Goal: Task Accomplishment & Management: Use online tool/utility

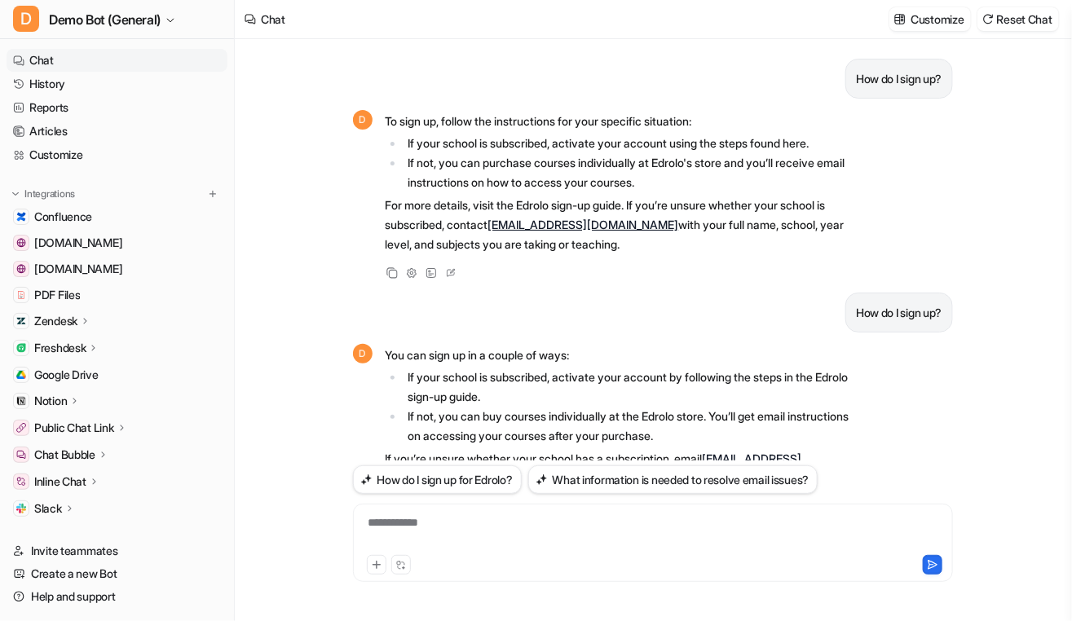
scroll to position [409, 0]
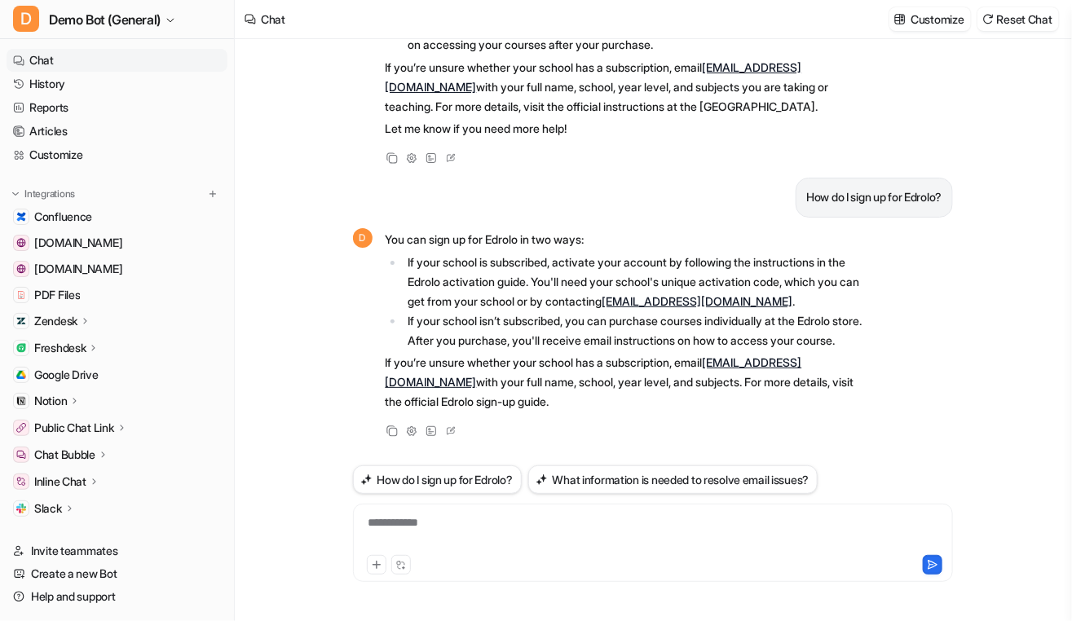
click at [981, 461] on div "How do I sign up? D To sign up, follow the instructions for your specific situa…" at bounding box center [653, 330] width 836 height 582
click at [1003, 27] on button "Reset Chat" at bounding box center [1018, 19] width 82 height 24
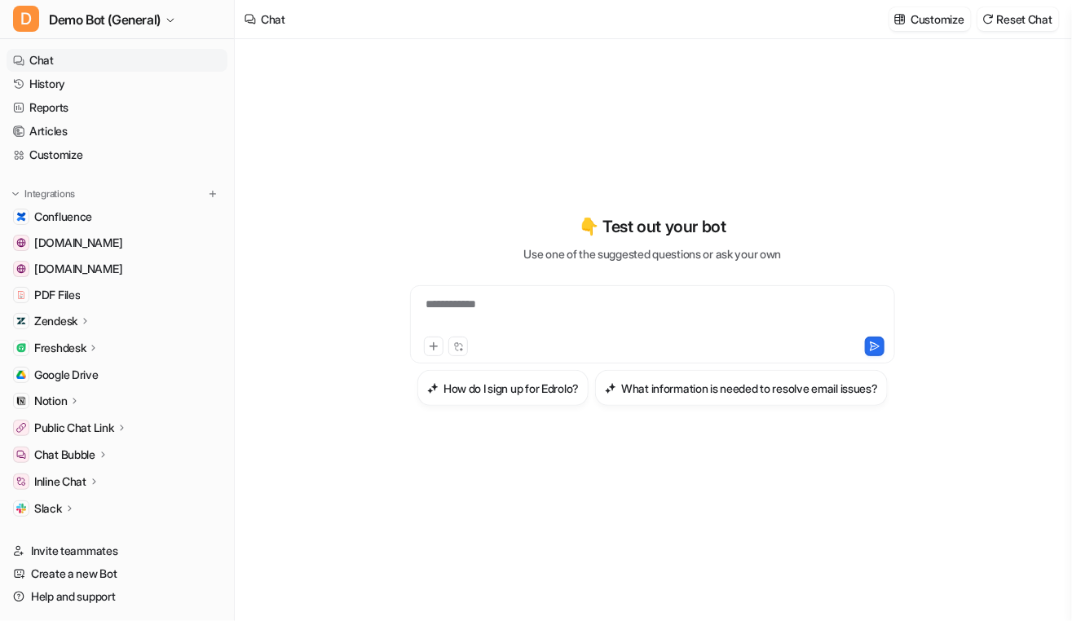
click at [333, 501] on div "**********" at bounding box center [653, 330] width 836 height 582
click at [955, 376] on div "**********" at bounding box center [653, 330] width 626 height 582
click at [959, 562] on div "**********" at bounding box center [653, 330] width 626 height 582
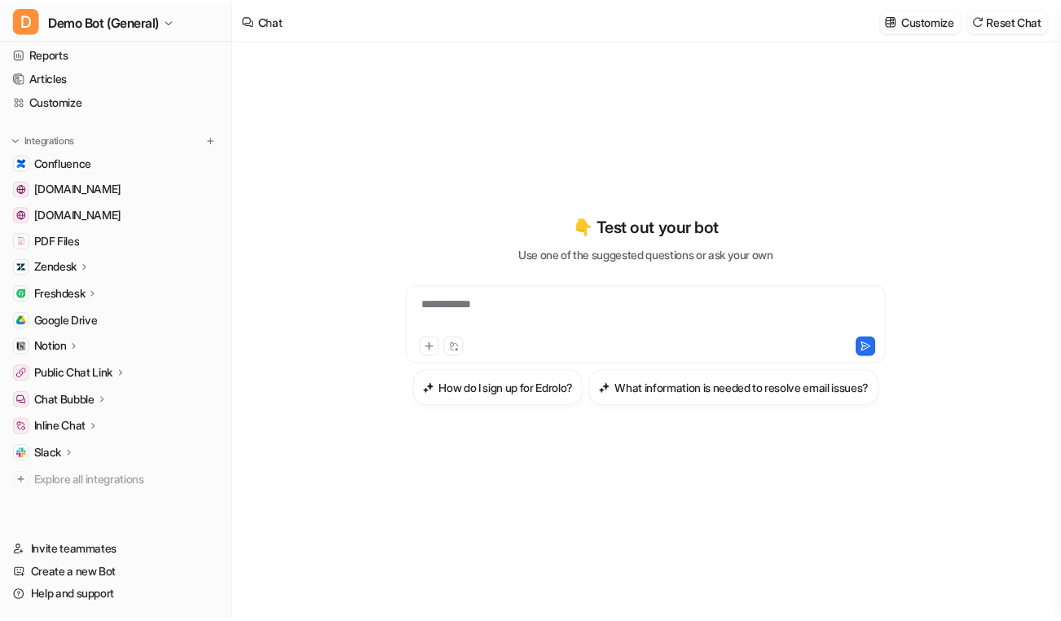
scroll to position [65, 0]
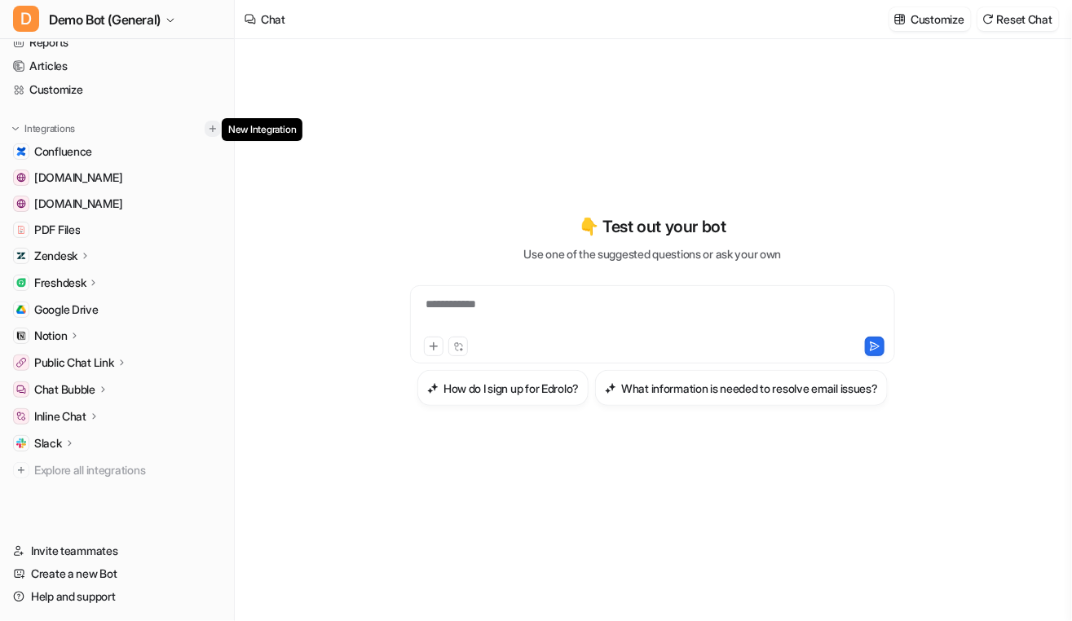
click at [207, 125] on img at bounding box center [212, 128] width 11 height 11
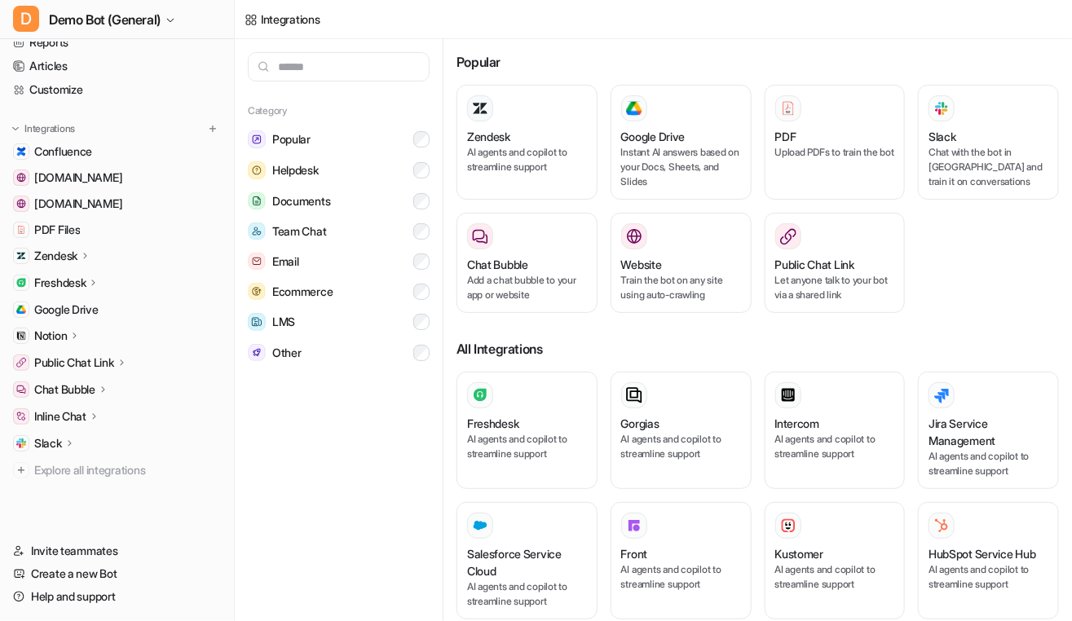
click at [97, 252] on div "Zendesk" at bounding box center [117, 256] width 221 height 23
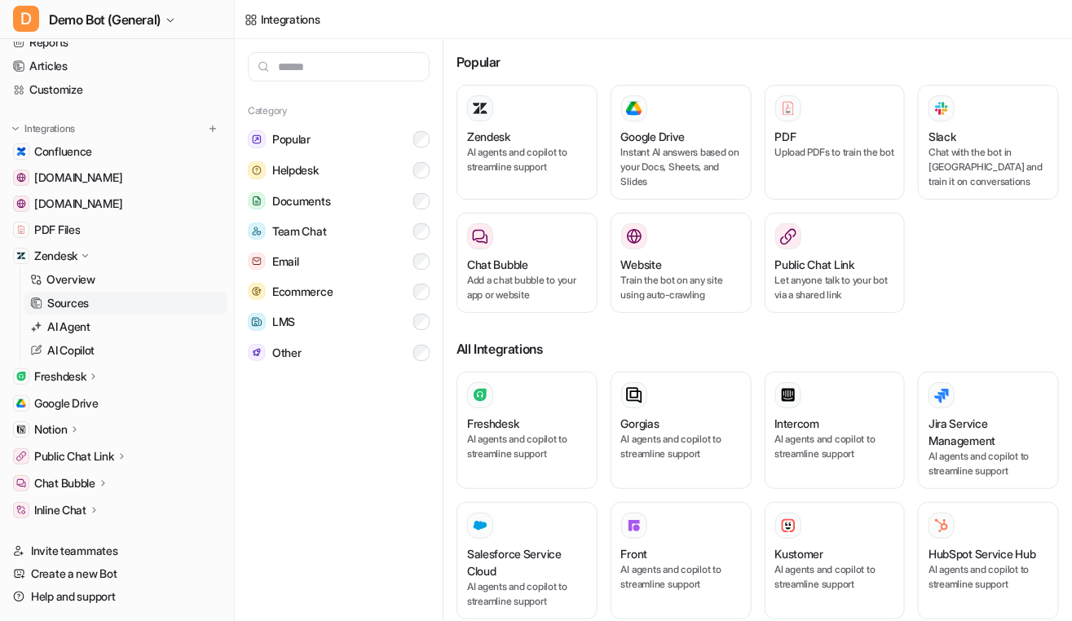
click at [87, 295] on p "Sources" at bounding box center [68, 303] width 42 height 16
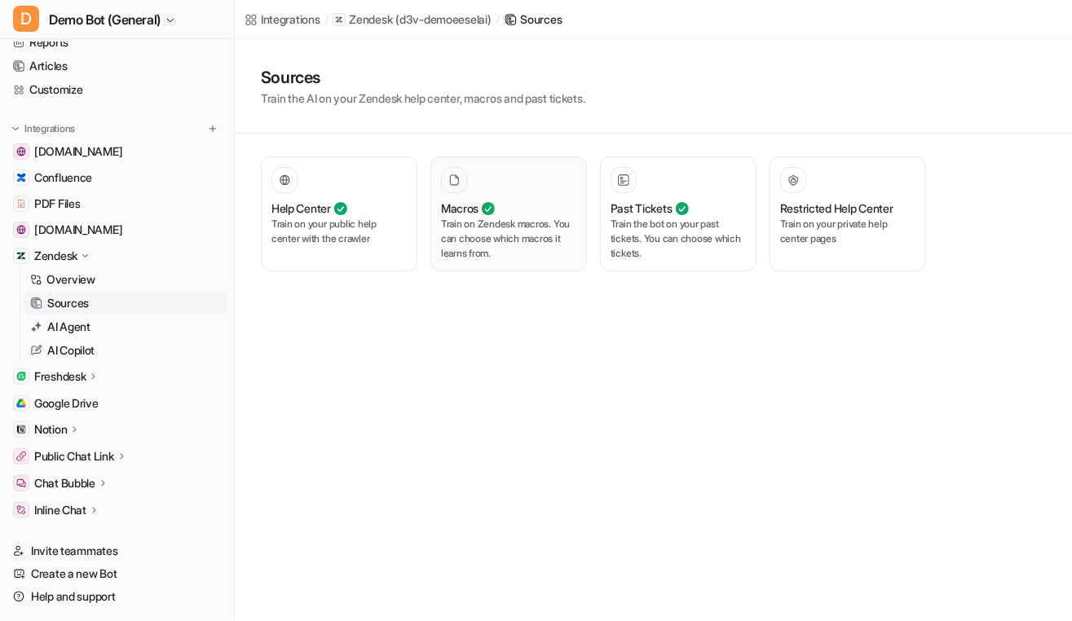
click at [546, 249] on p "Train on Zendesk macros. You can choose which macros it learns from." at bounding box center [508, 239] width 135 height 44
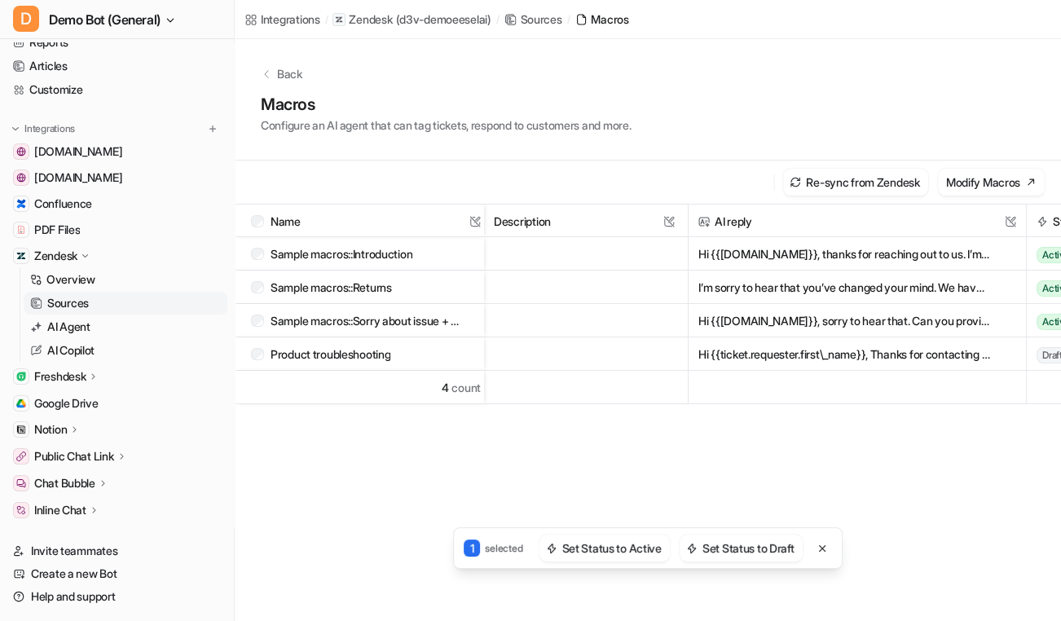
click at [275, 74] on div "Back" at bounding box center [648, 73] width 774 height 17
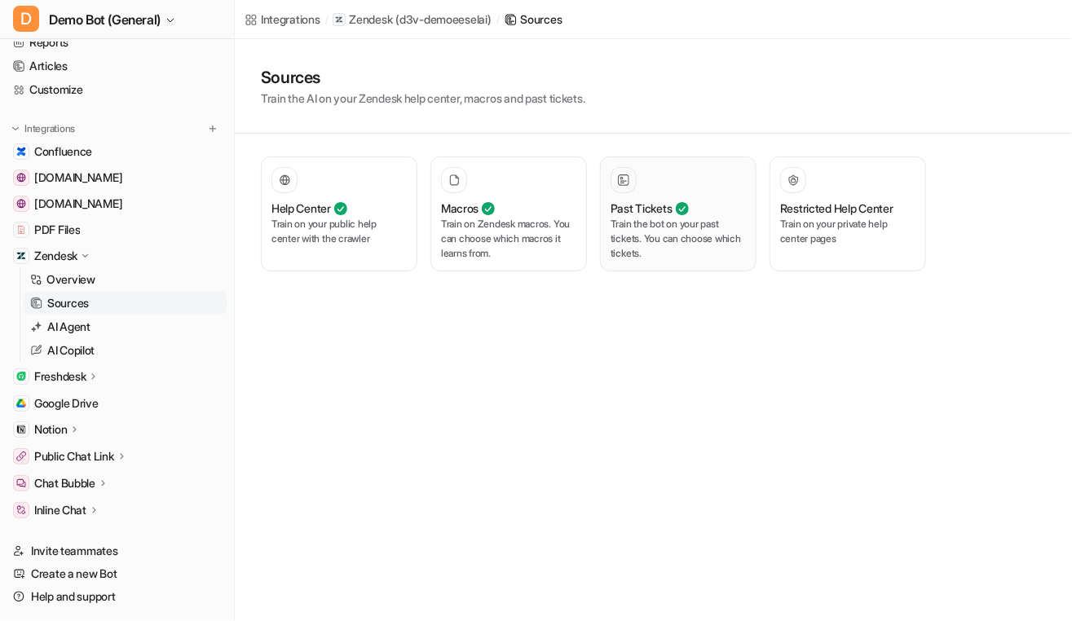
click at [703, 242] on p "Train the bot on your past tickets. You can choose which tickets." at bounding box center [678, 239] width 135 height 44
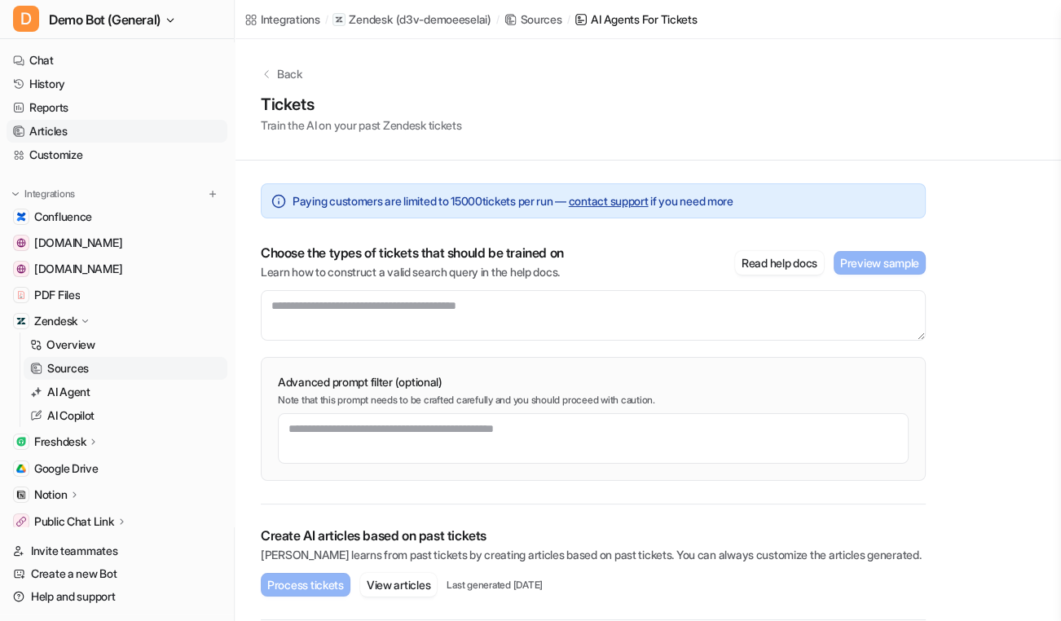
click at [65, 136] on link "Articles" at bounding box center [117, 131] width 221 height 23
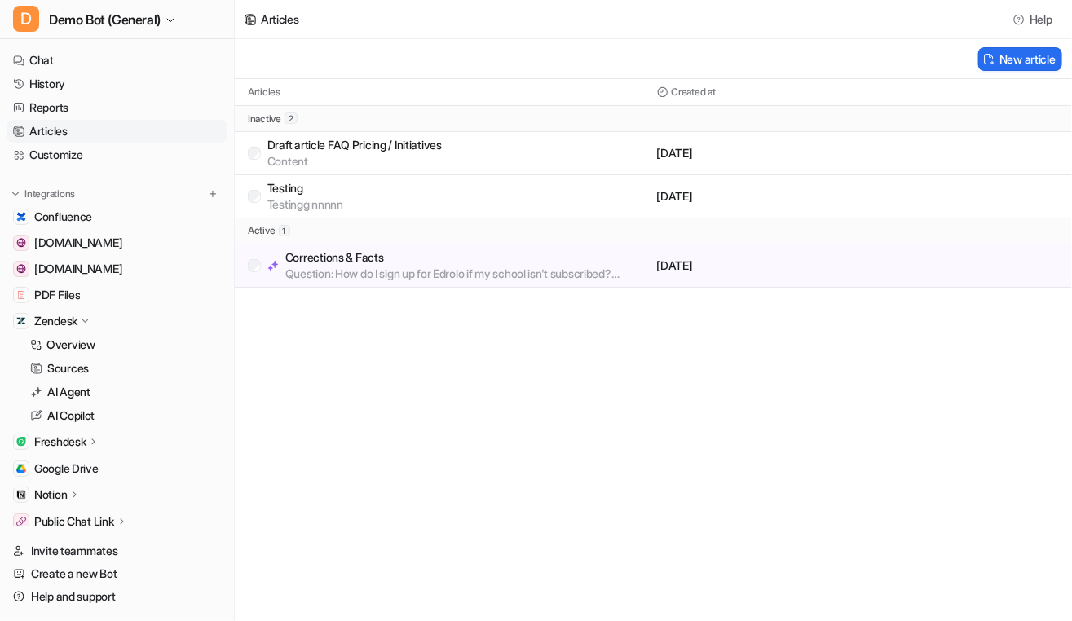
click at [575, 269] on p "Question: How do I sign up for Edrolo if my school isn't subscribed? Answer: If…" at bounding box center [467, 274] width 365 height 16
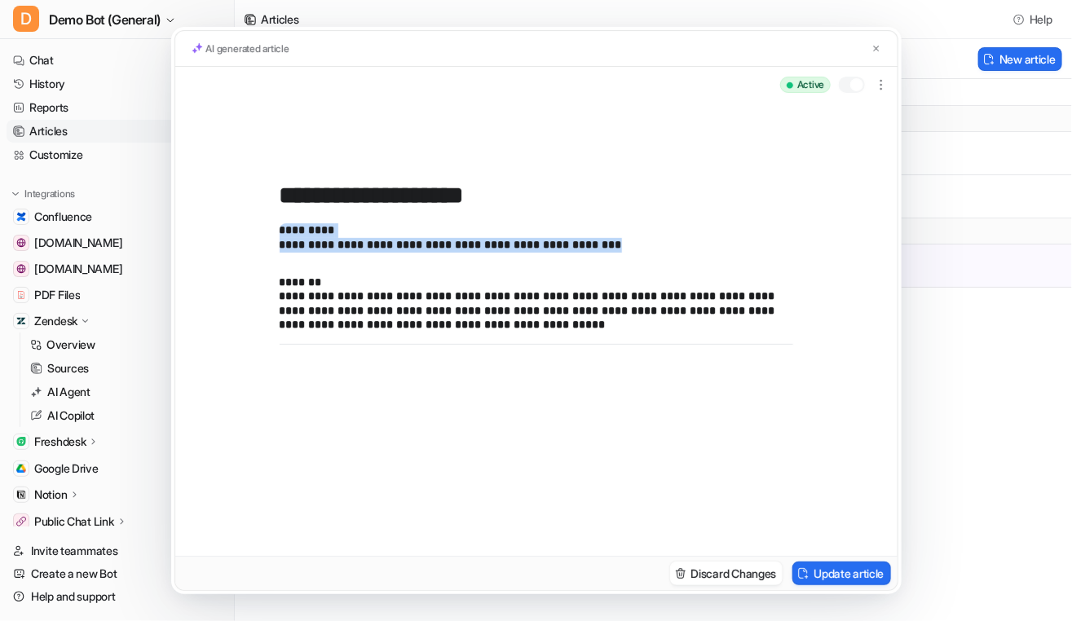
drag, startPoint x: 598, startPoint y: 246, endPoint x: 271, endPoint y: 231, distance: 328.1
click at [271, 231] on div "**********" at bounding box center [536, 329] width 722 height 453
click at [575, 249] on p "**********" at bounding box center [537, 237] width 514 height 29
click at [534, 326] on p "**********" at bounding box center [537, 304] width 514 height 57
drag, startPoint x: 606, startPoint y: 245, endPoint x: 274, endPoint y: 256, distance: 332.0
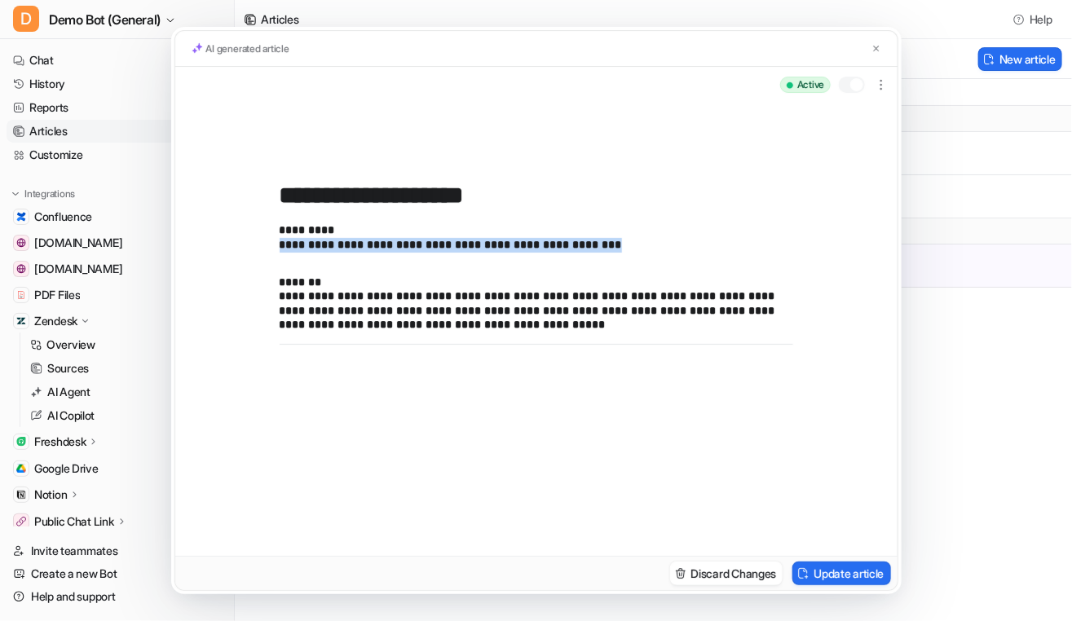
click at [274, 256] on div "**********" at bounding box center [536, 329] width 722 height 453
click at [420, 265] on div "**********" at bounding box center [537, 373] width 514 height 300
click at [699, 327] on p "**********" at bounding box center [537, 304] width 514 height 57
click at [879, 46] on img at bounding box center [876, 48] width 10 height 11
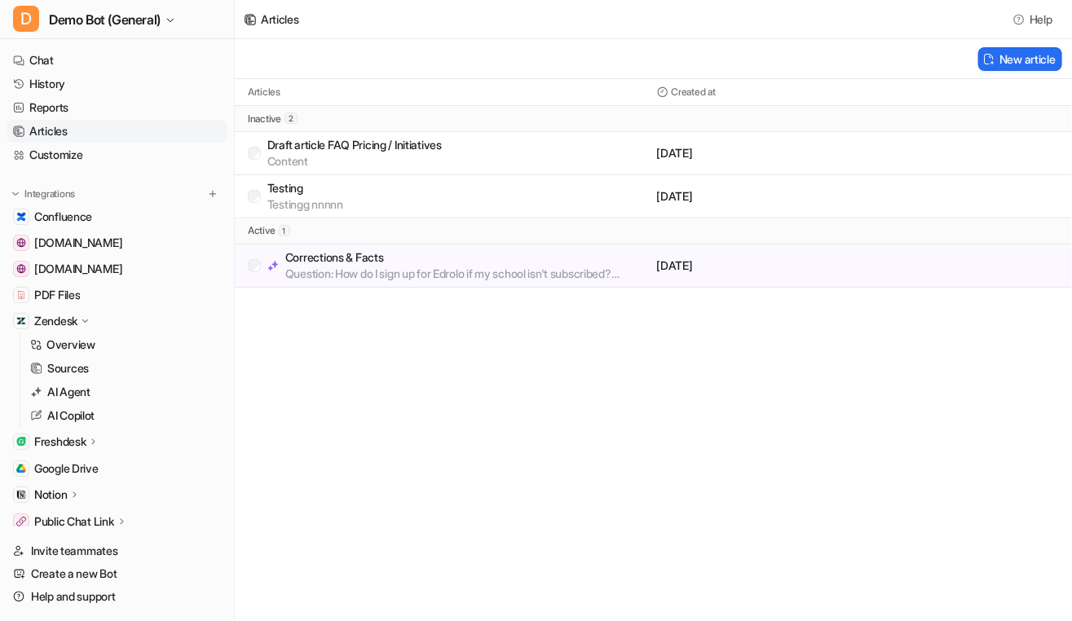
click at [708, 399] on div "Articles Help New article Articles Created at inactive 2 Draft article FAQ Pric…" at bounding box center [536, 310] width 1072 height 621
click at [90, 390] on p "AI Agent" at bounding box center [68, 392] width 43 height 16
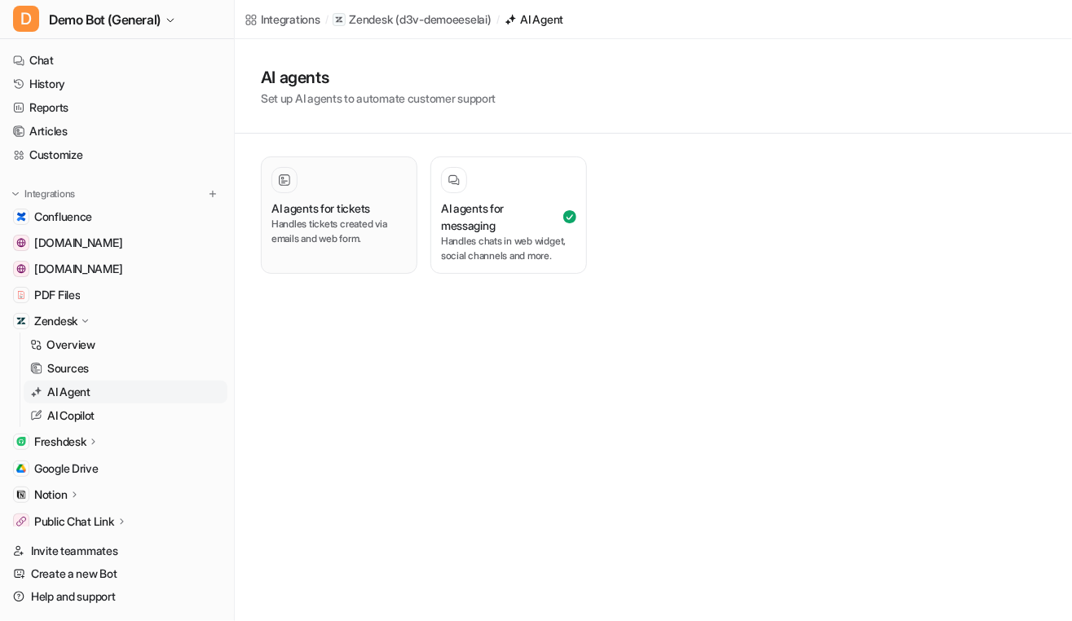
click at [327, 226] on p "Handles tickets created via emails and web form." at bounding box center [338, 231] width 135 height 29
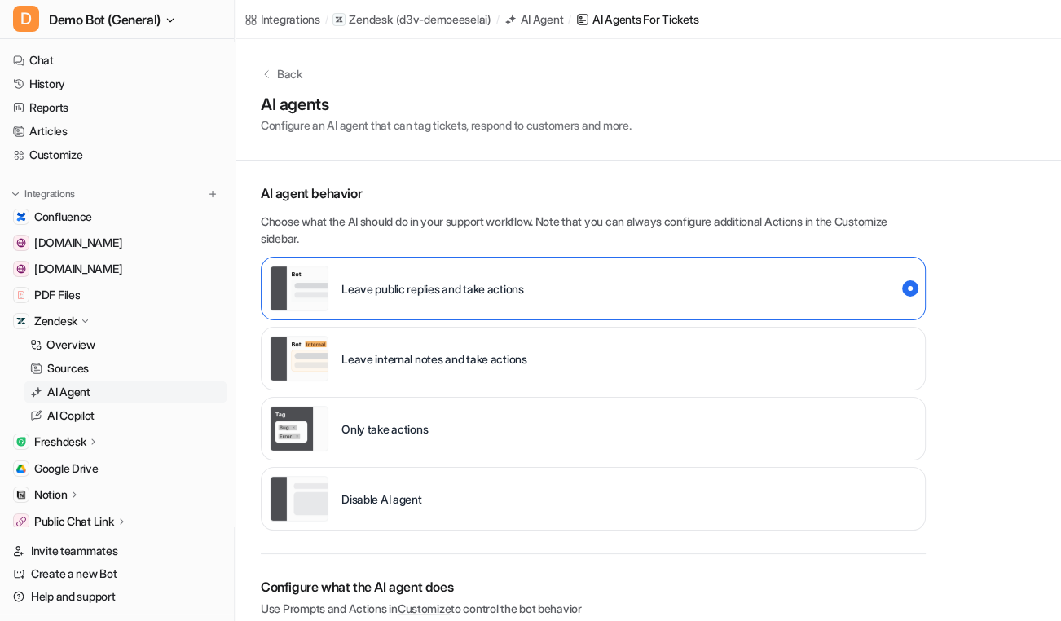
click at [478, 351] on p "Leave internal notes and take actions" at bounding box center [435, 359] width 186 height 17
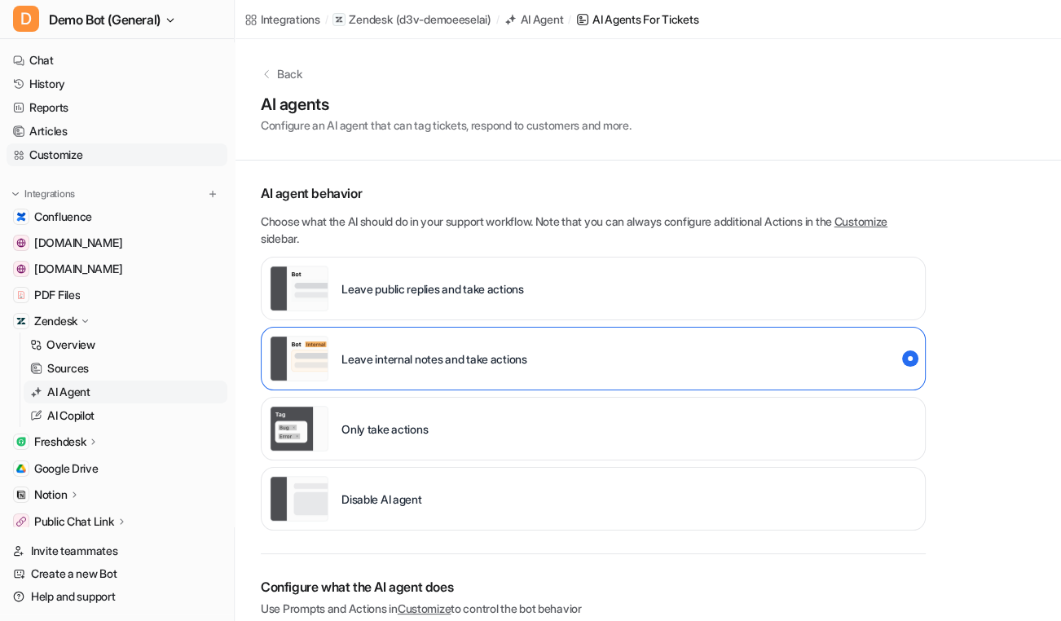
click at [135, 150] on link "Customize" at bounding box center [117, 154] width 221 height 23
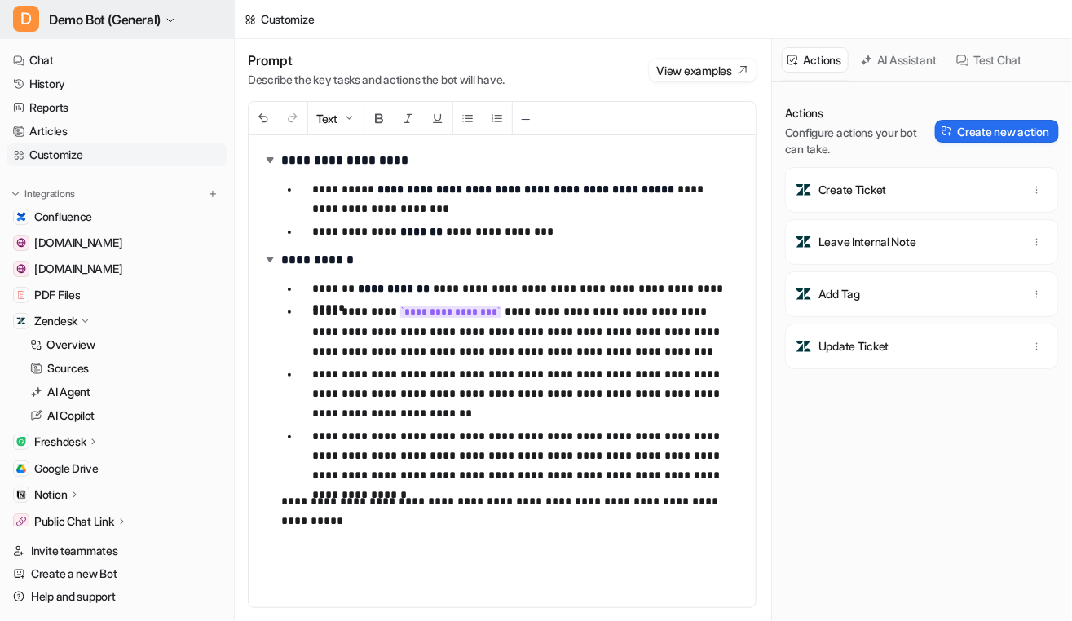
click at [147, 13] on span "Demo Bot (General)" at bounding box center [105, 19] width 112 height 23
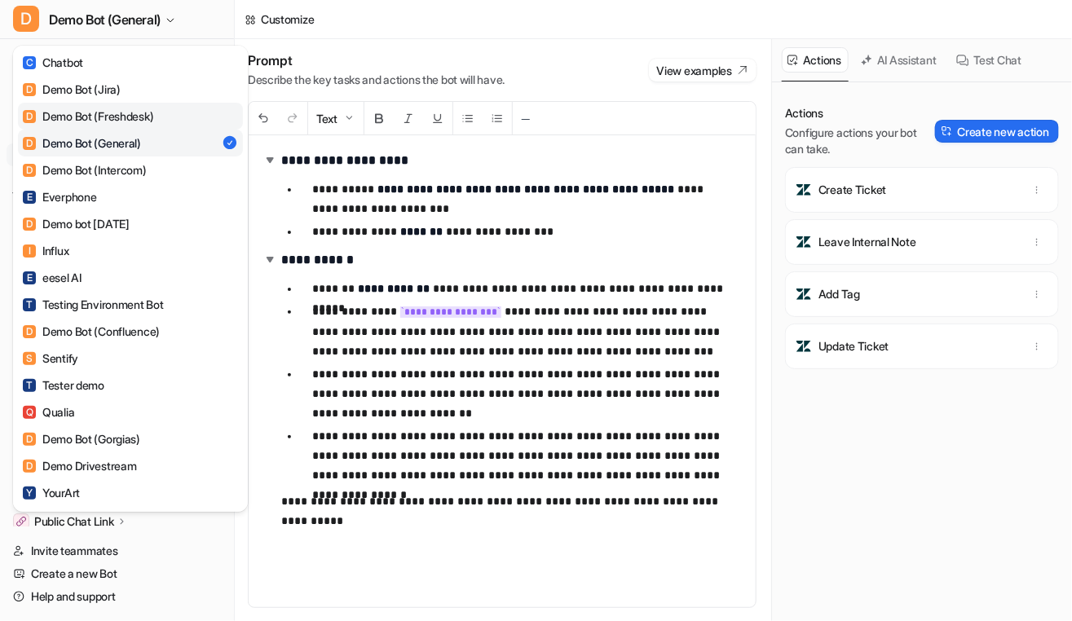
click at [135, 111] on div "D Demo Bot (Freshdesk)" at bounding box center [88, 116] width 130 height 17
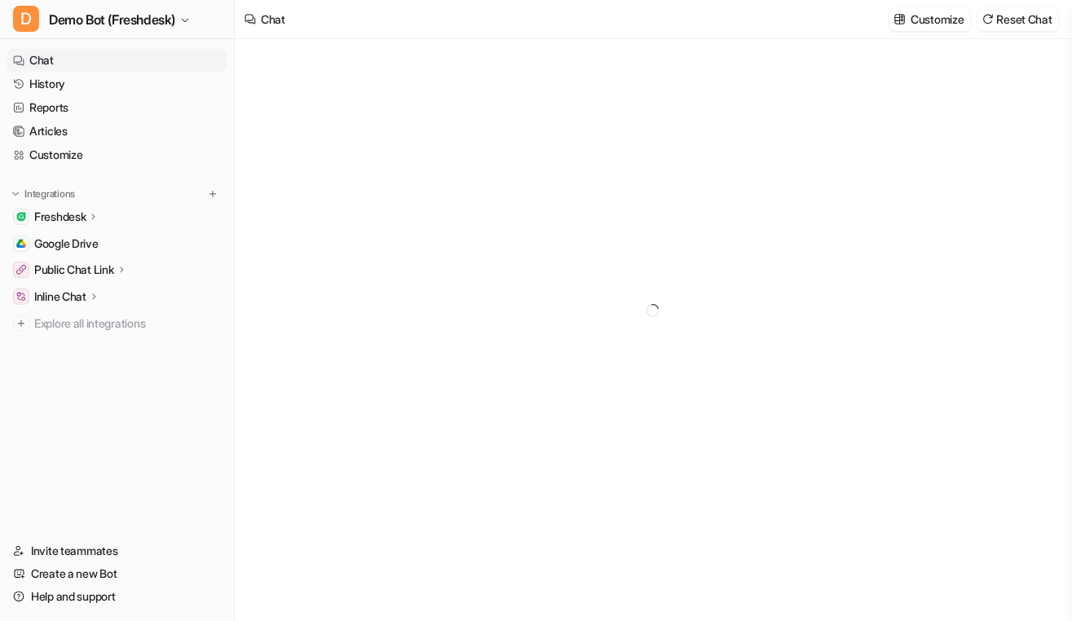
type textarea "**********"
click at [138, 143] on link "Customize" at bounding box center [117, 154] width 221 height 23
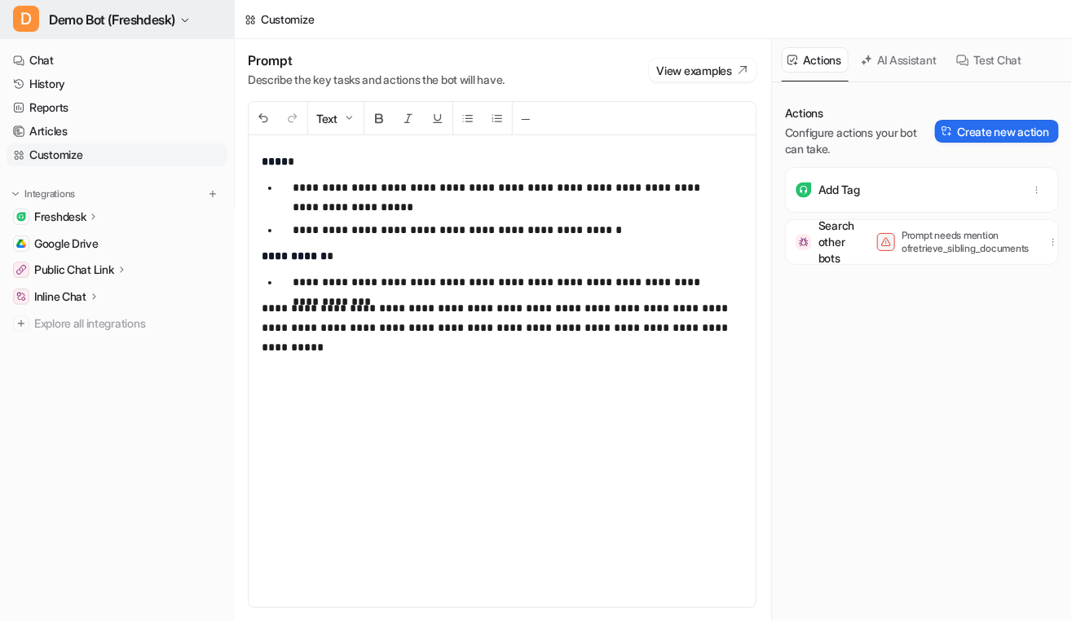
click at [132, 21] on span "Demo Bot (Freshdesk)" at bounding box center [112, 19] width 126 height 23
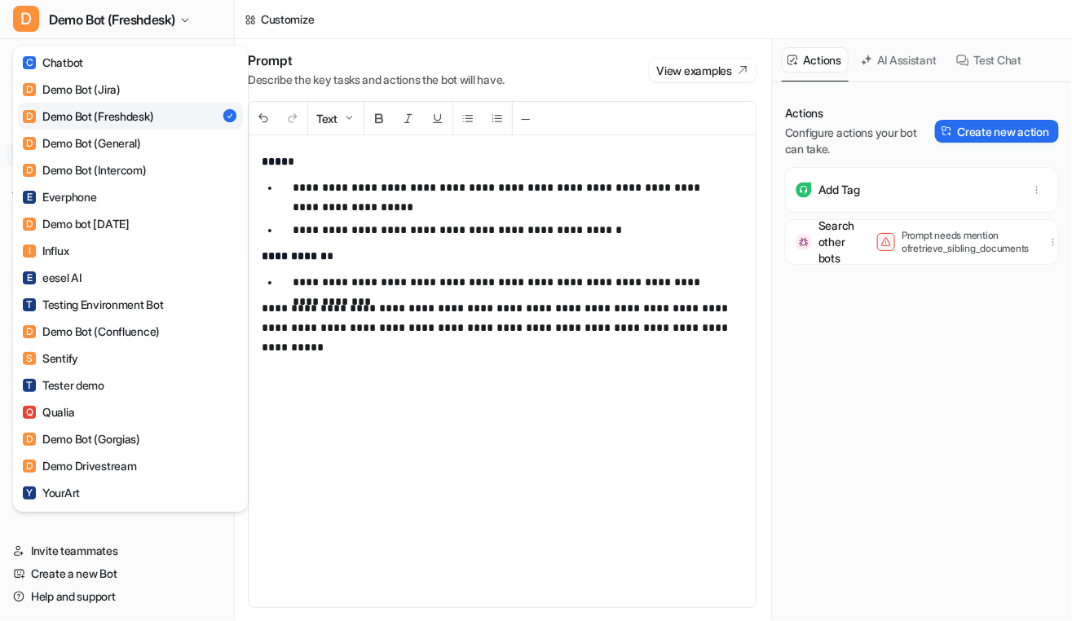
click at [509, 349] on div "D Demo Bot (Freshdesk) C Chatbot D Demo Bot (Jira) D Demo Bot (Freshdesk) D Dem…" at bounding box center [536, 310] width 1072 height 621
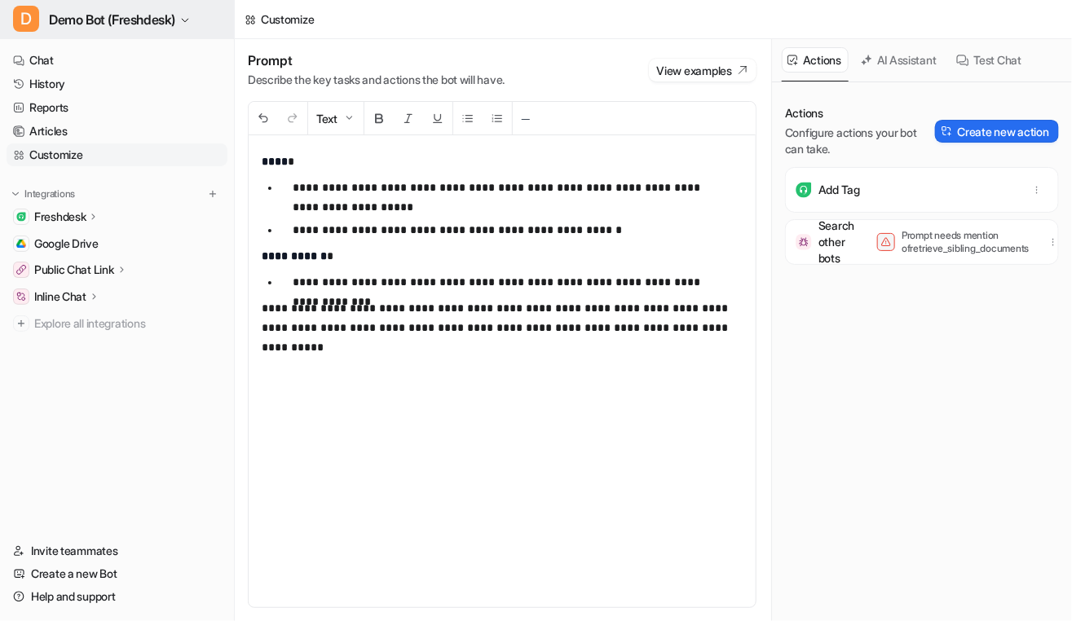
click at [209, 29] on button "D Demo Bot (Freshdesk)" at bounding box center [117, 19] width 234 height 39
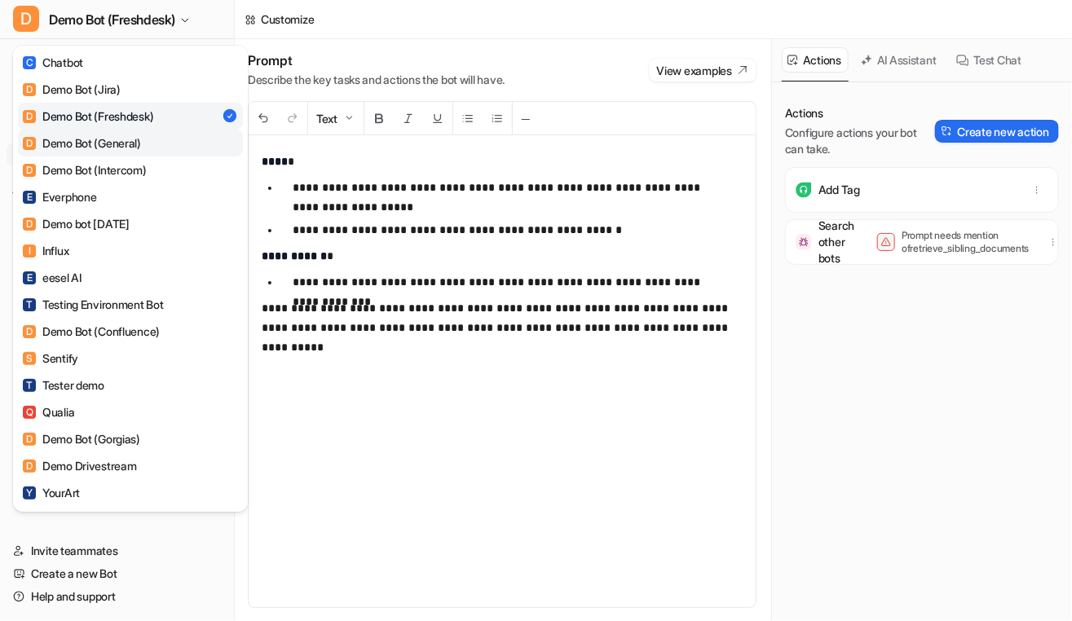
click at [172, 139] on link "D Demo Bot (General)" at bounding box center [130, 143] width 225 height 27
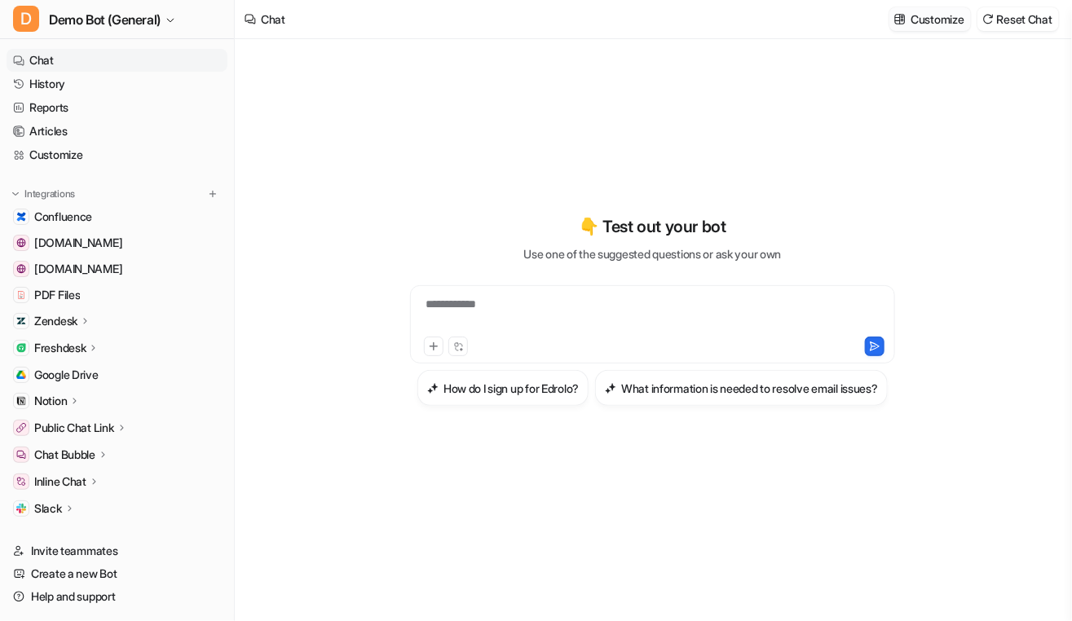
click at [923, 29] on button "Customize" at bounding box center [929, 19] width 81 height 24
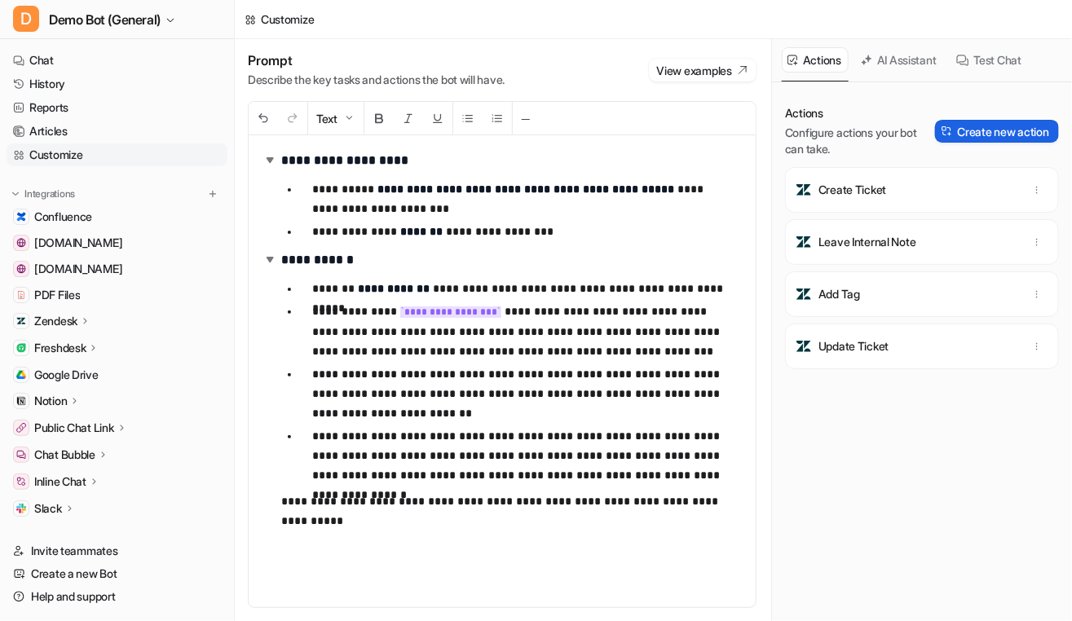
click at [962, 126] on button "Create new action" at bounding box center [997, 131] width 124 height 23
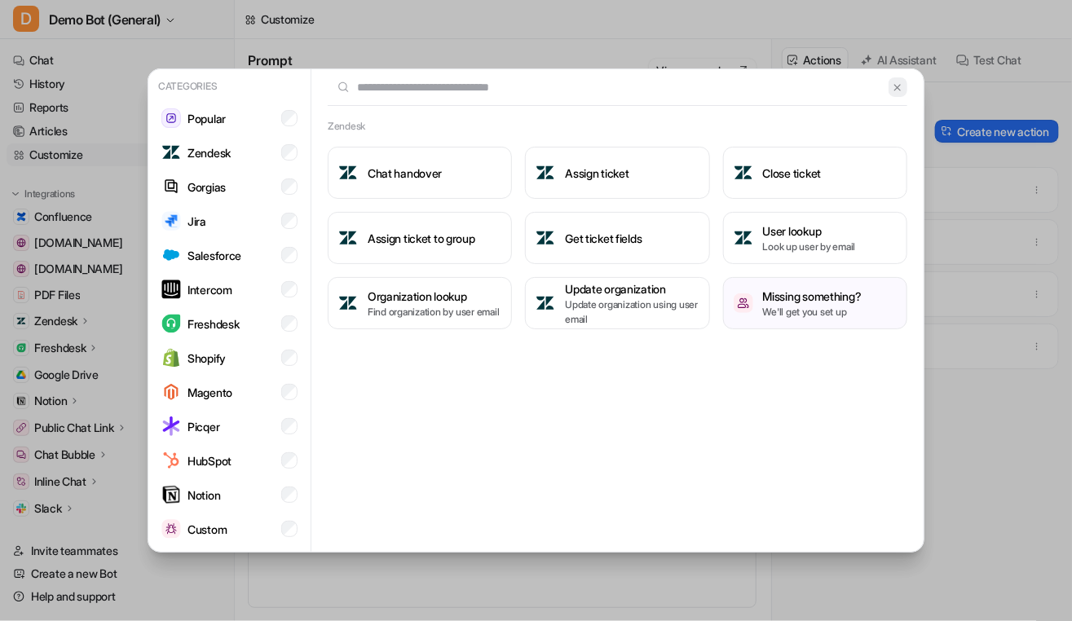
click at [898, 89] on img at bounding box center [897, 88] width 11 height 12
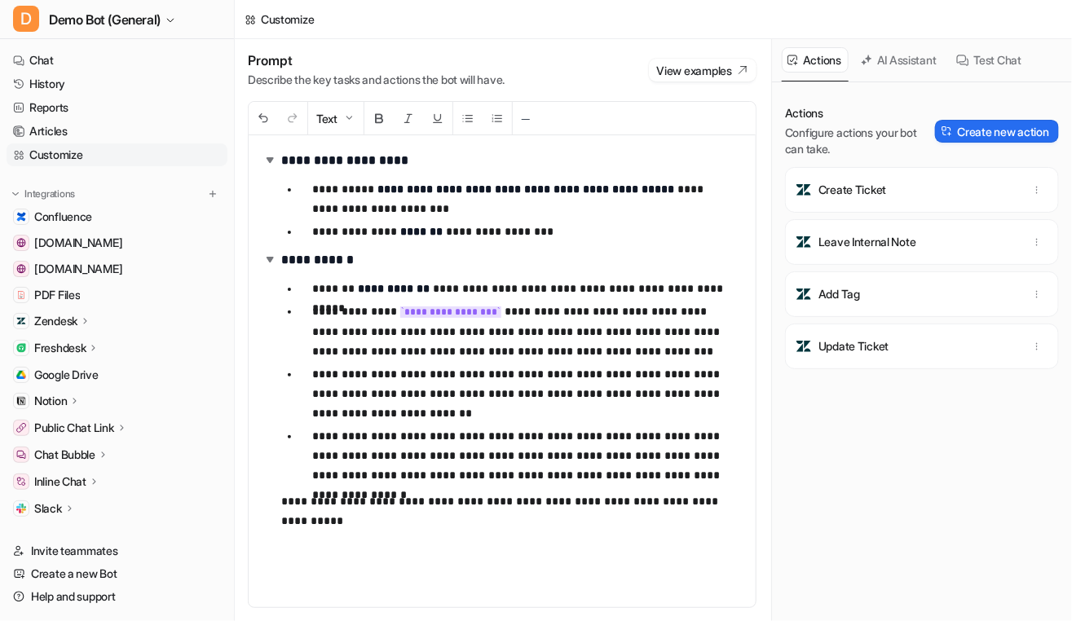
click at [895, 473] on div "Actions Configure actions your bot can take. Create new action Create Ticket Le…" at bounding box center [922, 361] width 274 height 513
click at [942, 143] on div "Actions Configure actions your bot can take. Create new action" at bounding box center [922, 131] width 274 height 52
click at [945, 131] on button "Create new action" at bounding box center [997, 131] width 124 height 23
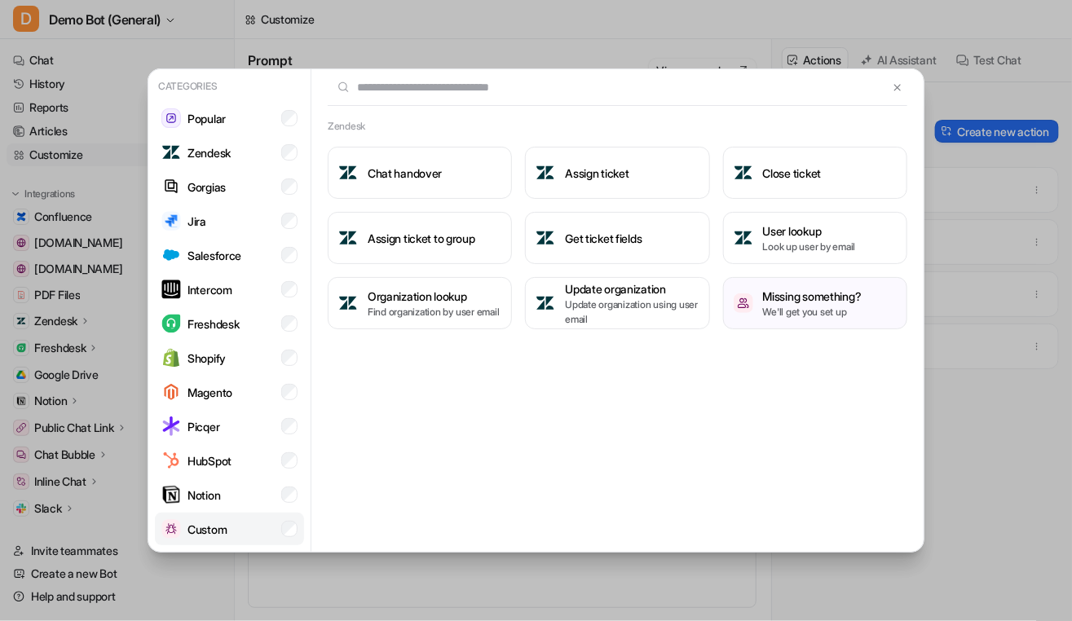
click at [233, 528] on li "Custom" at bounding box center [229, 529] width 149 height 33
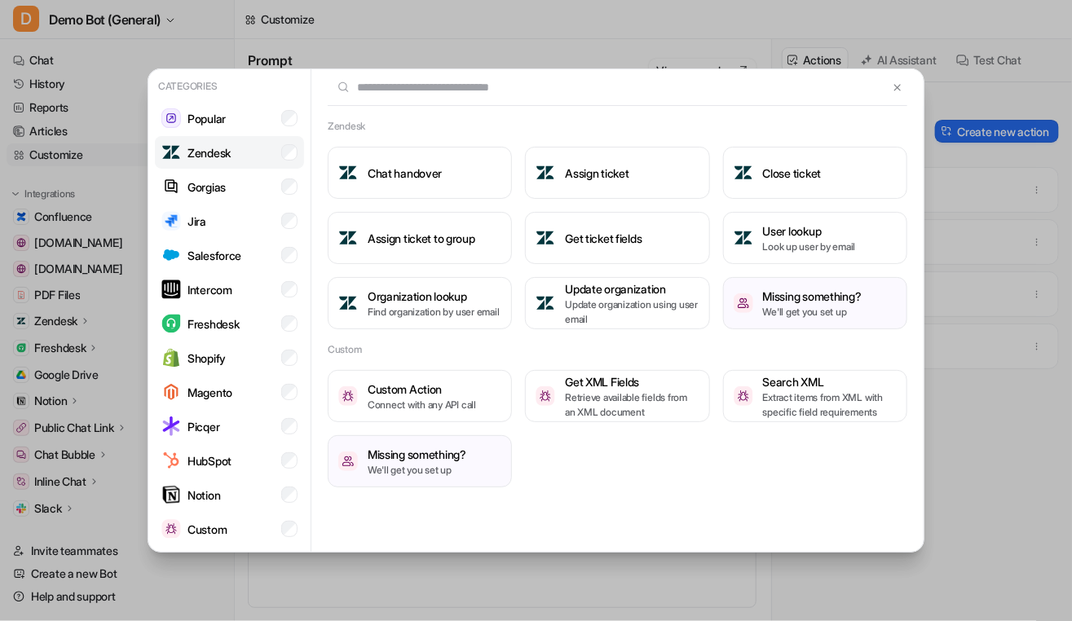
click at [259, 153] on li "Zendesk" at bounding box center [229, 152] width 149 height 33
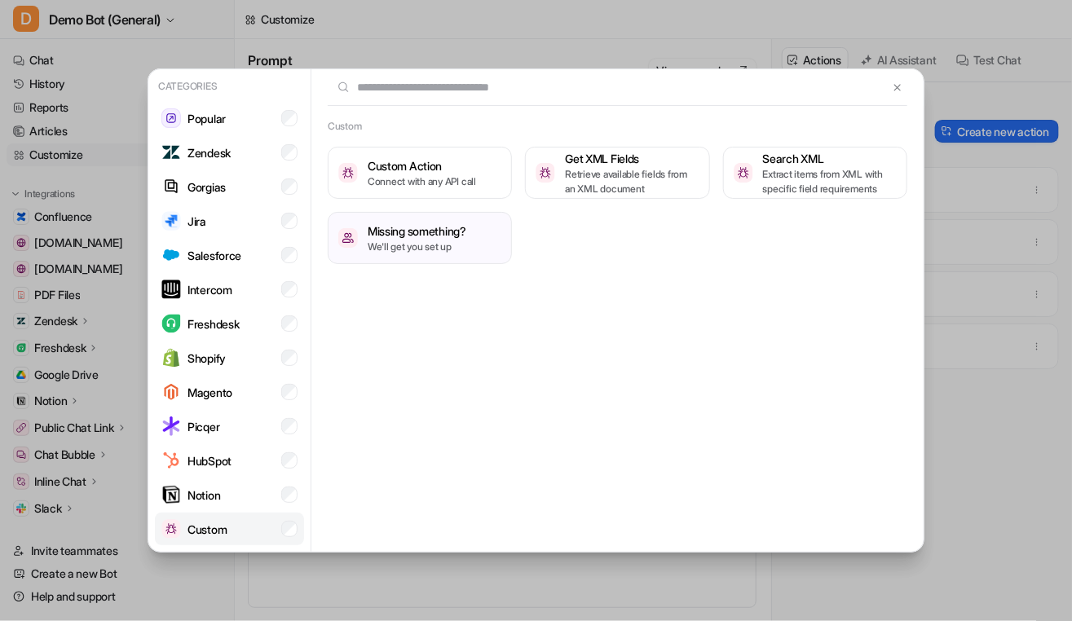
click at [258, 537] on li "Custom" at bounding box center [229, 529] width 149 height 33
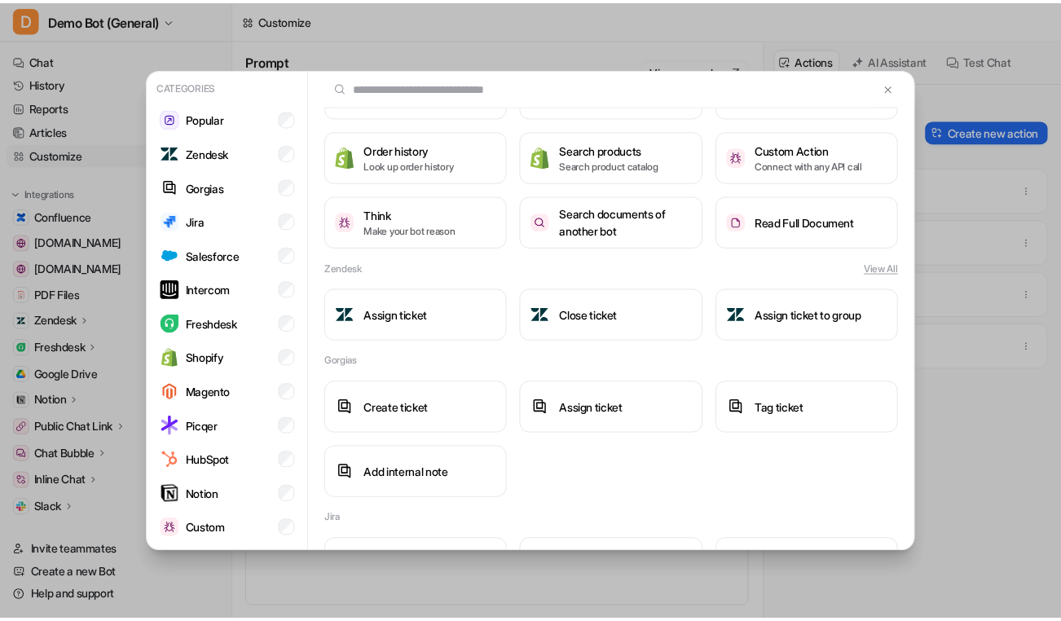
scroll to position [63, 0]
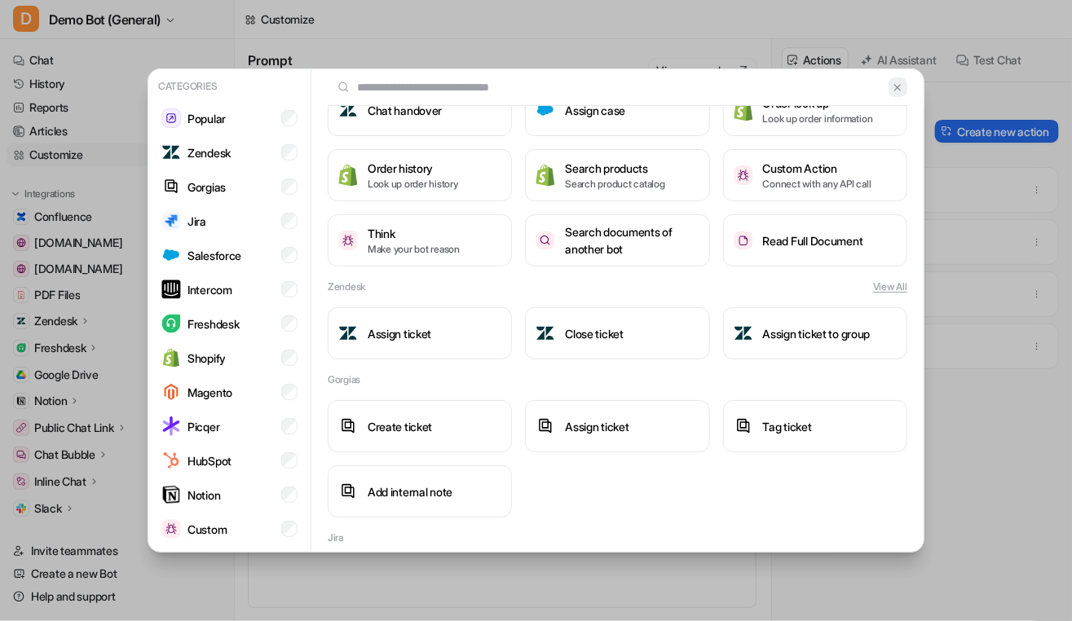
click at [892, 86] on img at bounding box center [897, 88] width 11 height 12
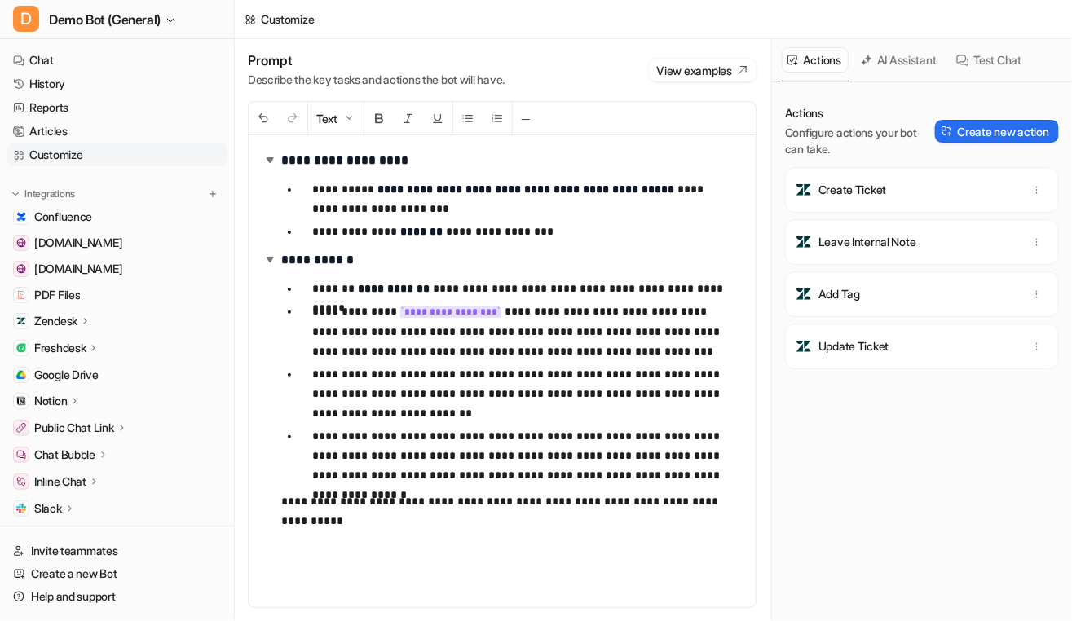
drag, startPoint x: 871, startPoint y: 409, endPoint x: 915, endPoint y: 327, distance: 93.4
click at [871, 409] on div "Actions Configure actions your bot can take. Create new action Create Ticket Le…" at bounding box center [922, 361] width 274 height 513
click at [82, 78] on link "History" at bounding box center [117, 84] width 221 height 23
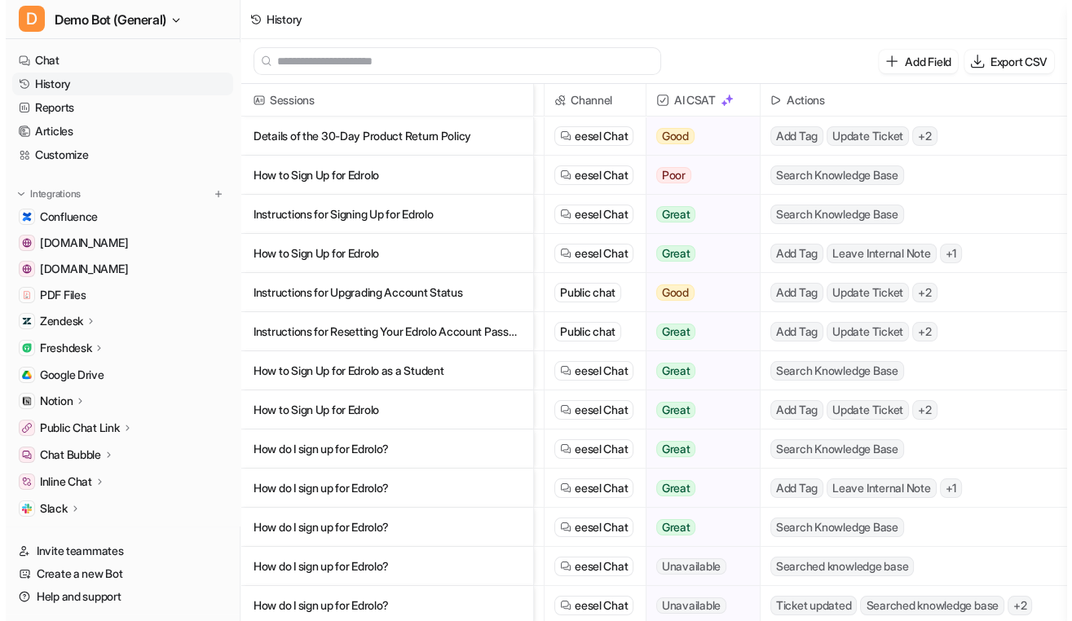
scroll to position [0, 133]
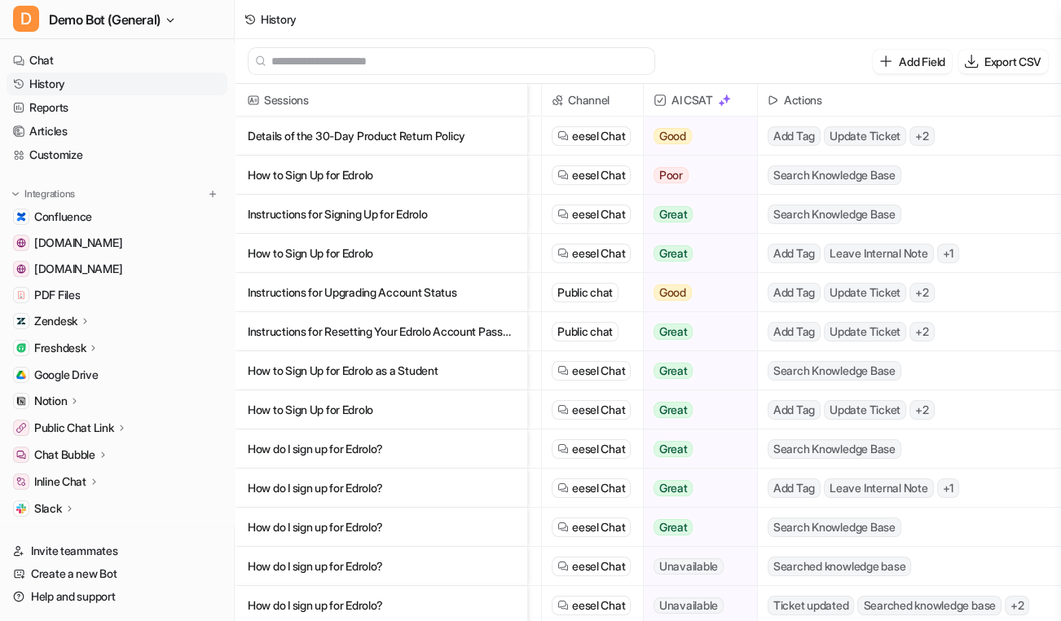
click at [365, 146] on p "Details of the 30-Day Product Return Policy" at bounding box center [381, 136] width 267 height 39
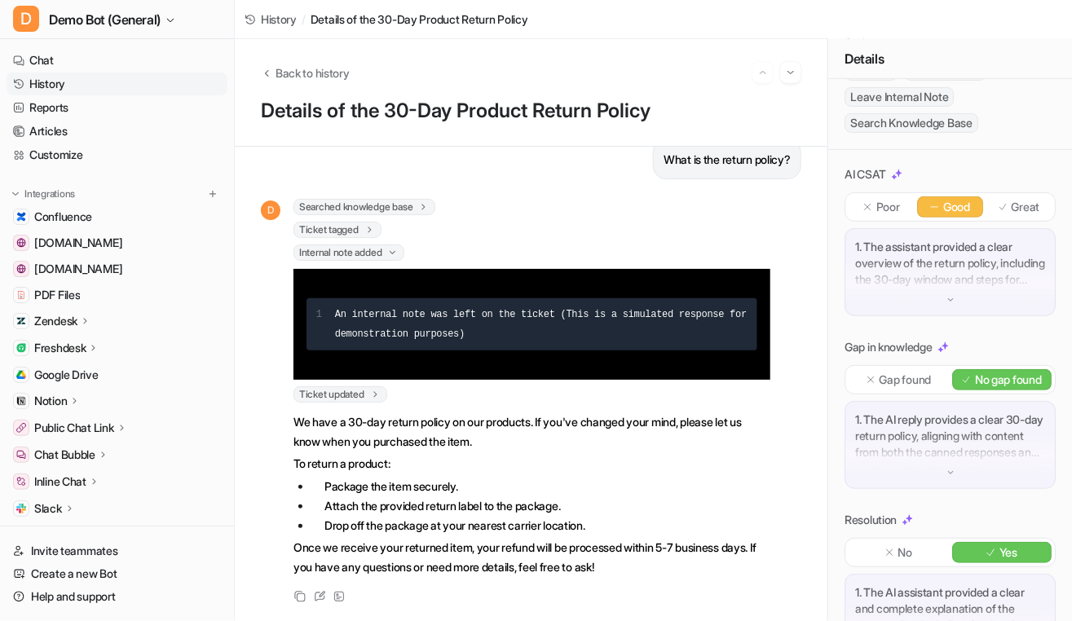
scroll to position [219, 0]
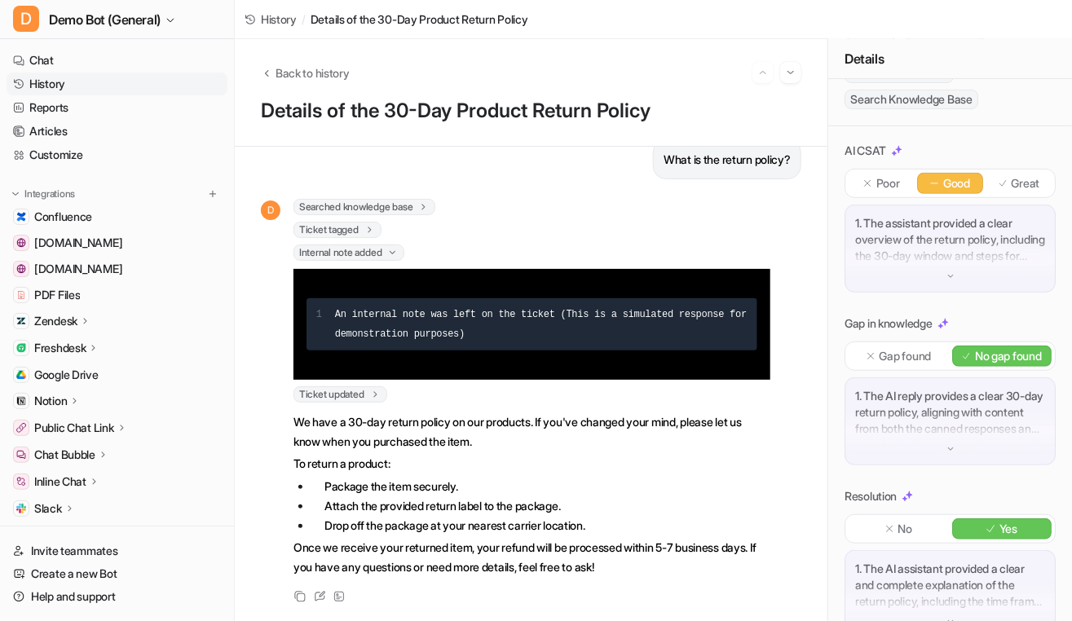
click at [914, 535] on div "No" at bounding box center [899, 528] width 100 height 21
click at [956, 455] on div "1. The AI reply provides a clear 30-day return policy, aligning with content fr…" at bounding box center [950, 421] width 211 height 88
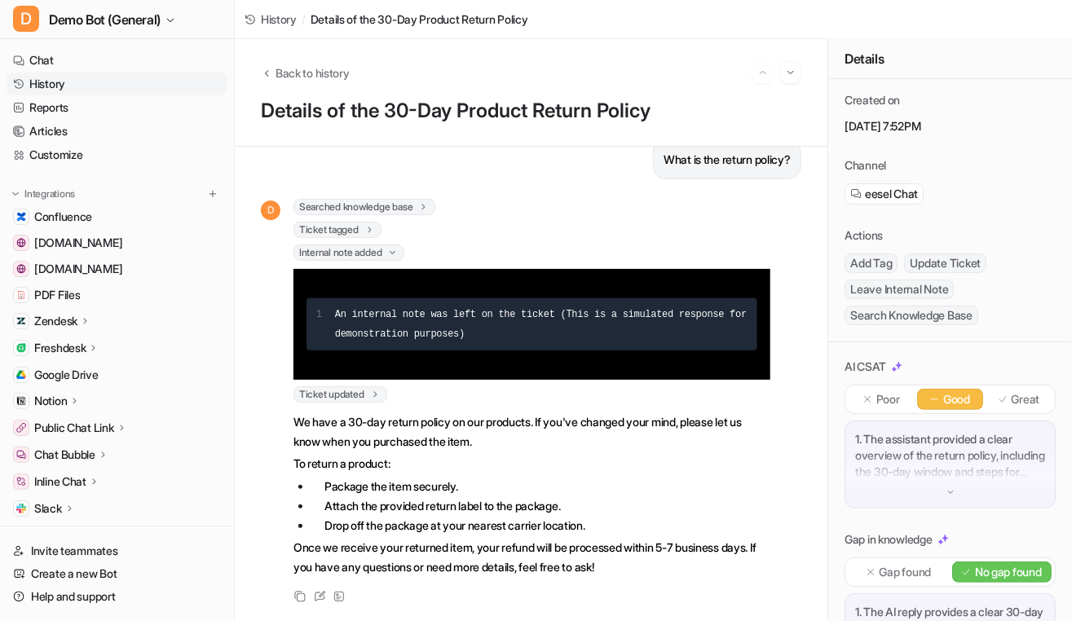
scroll to position [0, 0]
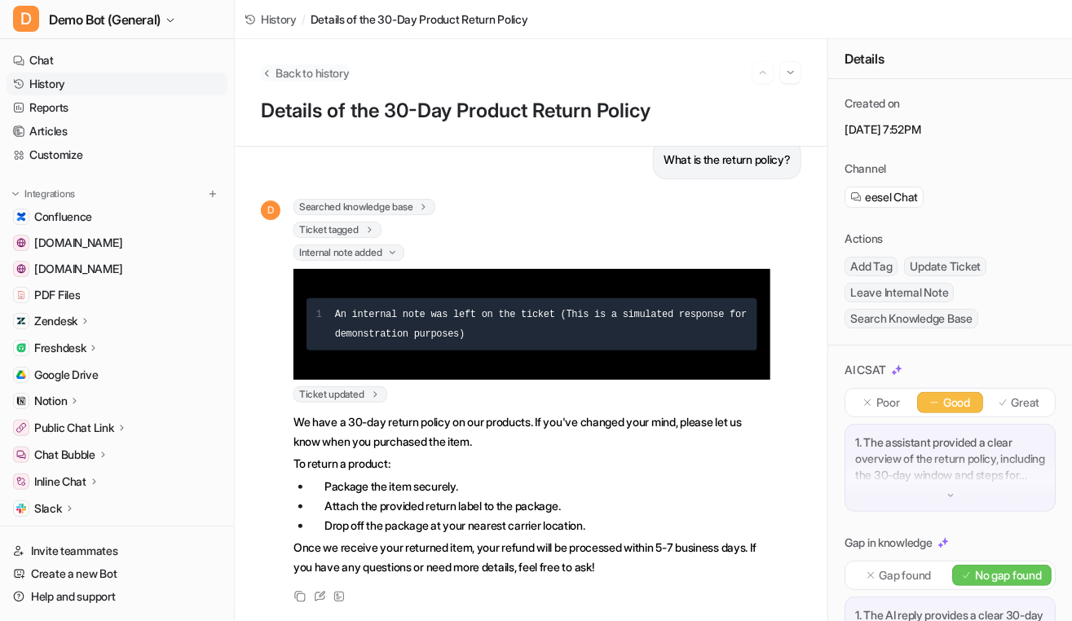
click at [293, 80] on span "Back to history" at bounding box center [313, 72] width 74 height 17
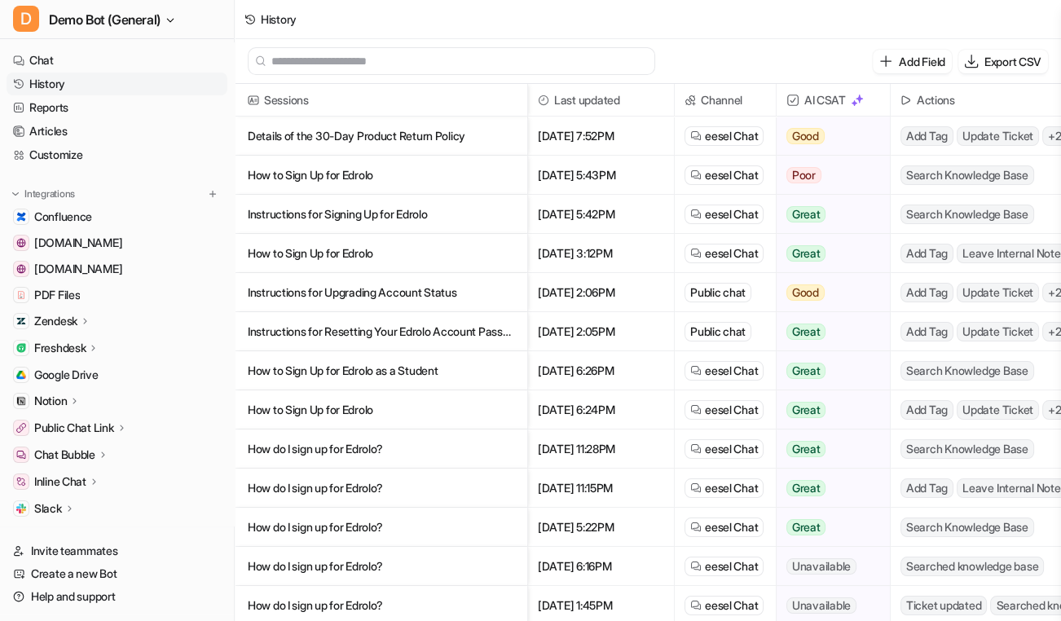
click at [408, 128] on p "Details of the 30-Day Product Return Policy" at bounding box center [381, 136] width 267 height 39
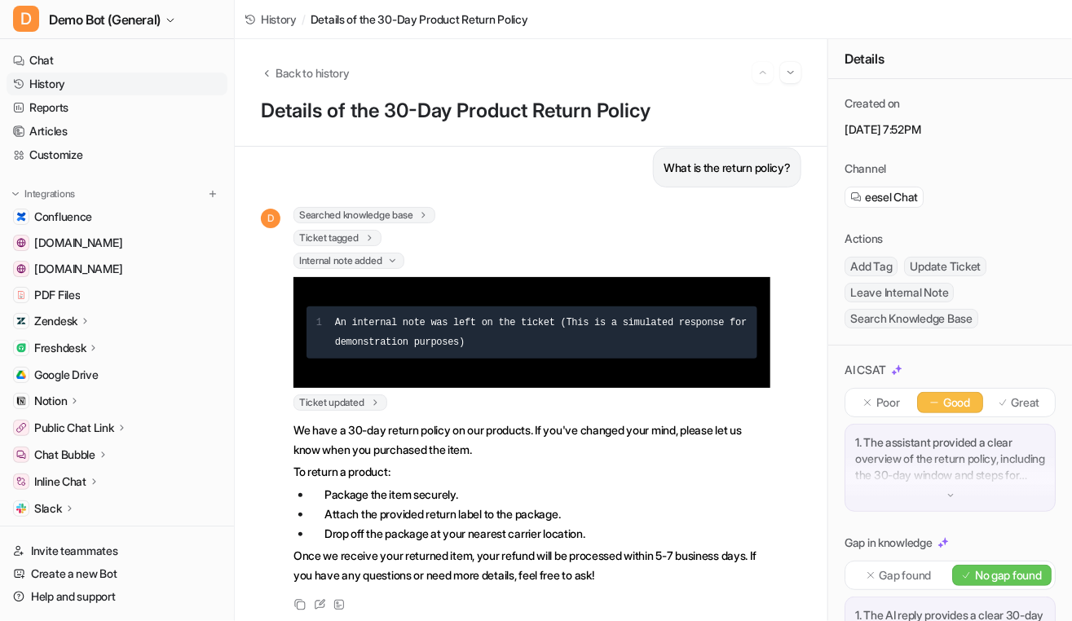
scroll to position [41, 0]
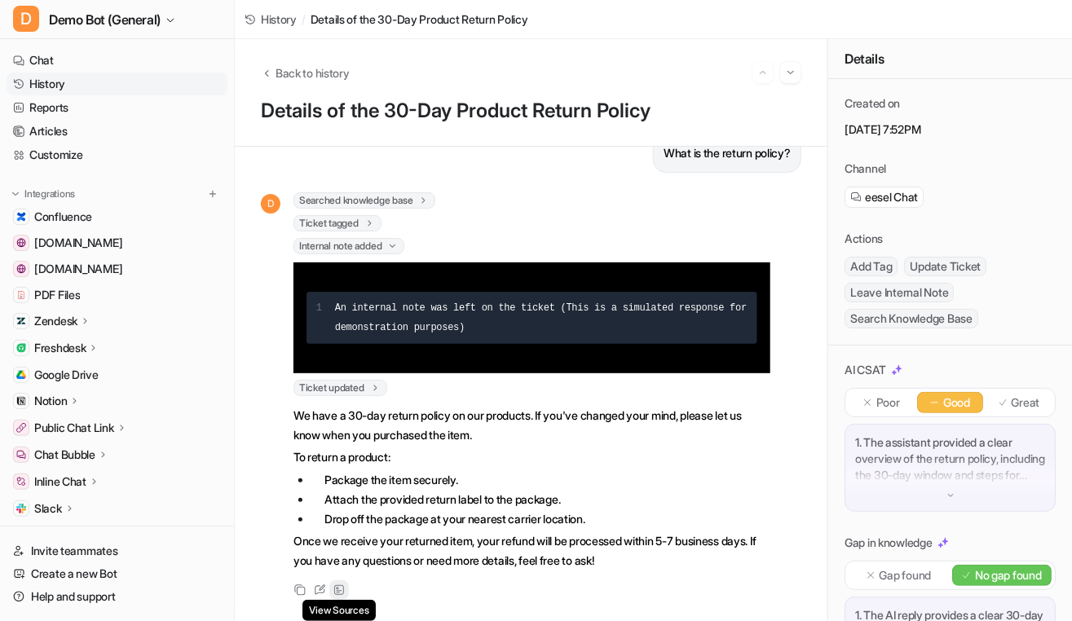
click at [341, 589] on icon at bounding box center [338, 589] width 11 height 11
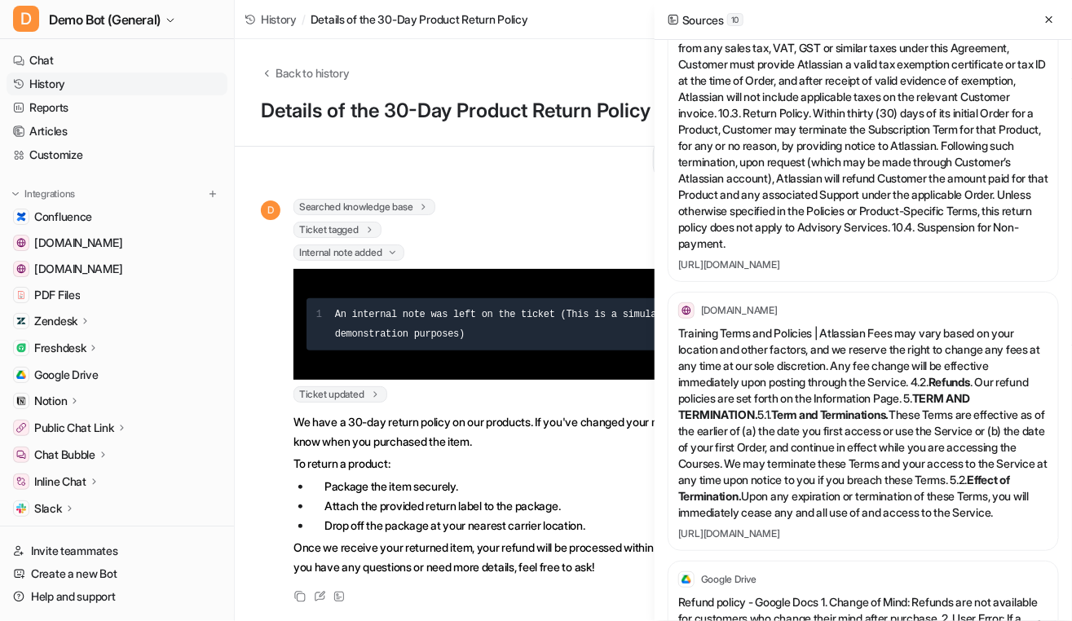
scroll to position [1185, 0]
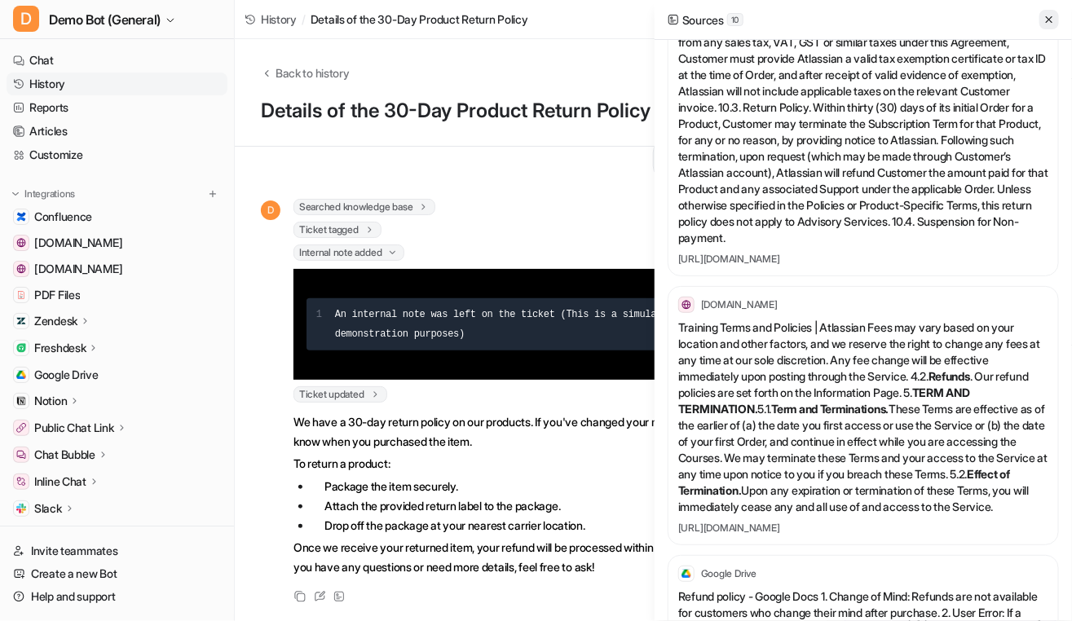
click at [1048, 22] on icon at bounding box center [1048, 19] width 11 height 11
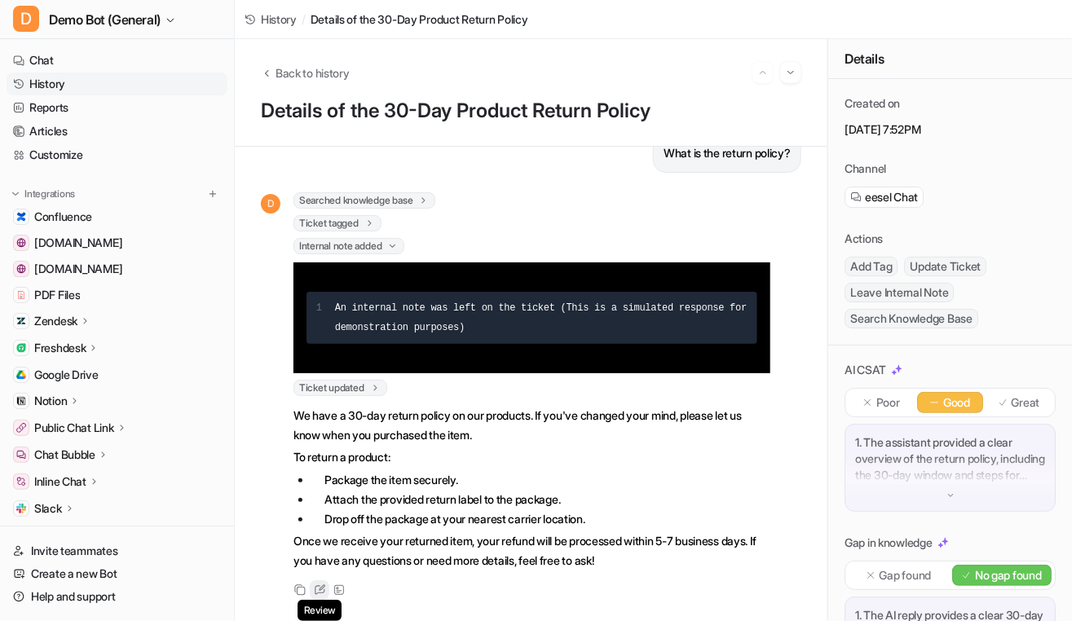
click at [315, 584] on icon at bounding box center [320, 589] width 12 height 11
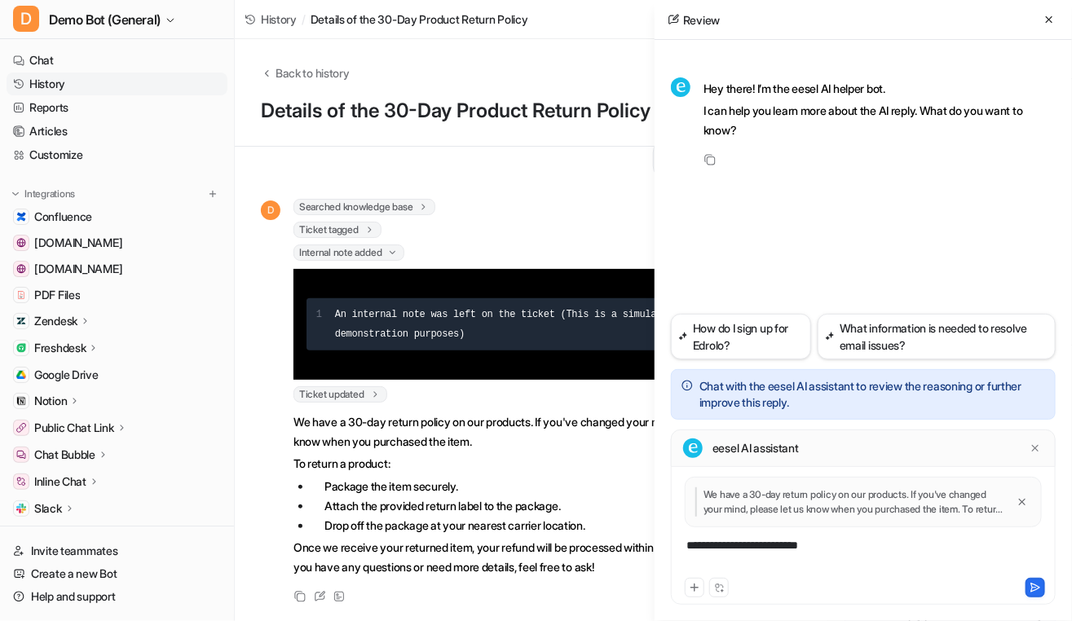
click at [867, 543] on div "**********" at bounding box center [863, 555] width 377 height 37
click at [1056, 19] on button at bounding box center [1049, 20] width 20 height 20
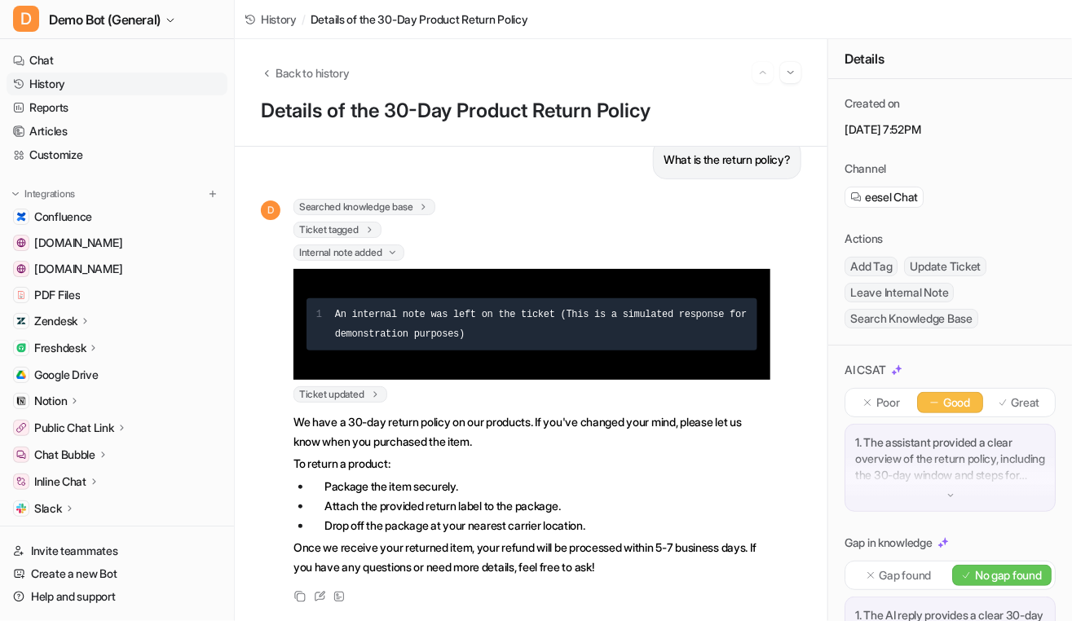
click at [550, 516] on li "Drop off the package at your nearest carrier location." at bounding box center [540, 526] width 459 height 20
click at [267, 68] on icon "Back to history" at bounding box center [266, 73] width 11 height 12
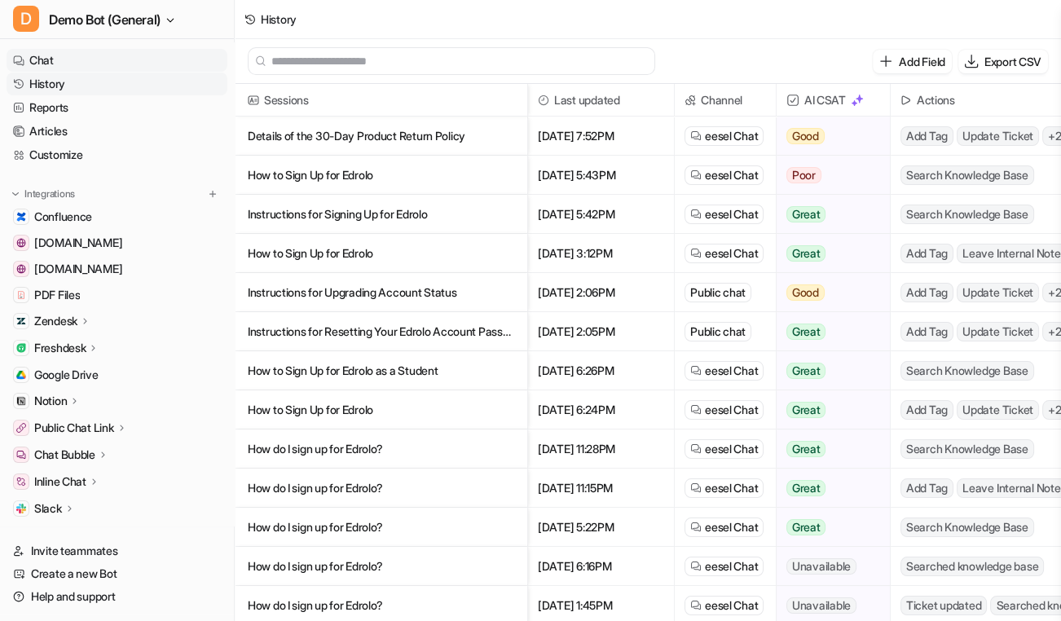
click at [93, 65] on link "Chat" at bounding box center [117, 60] width 221 height 23
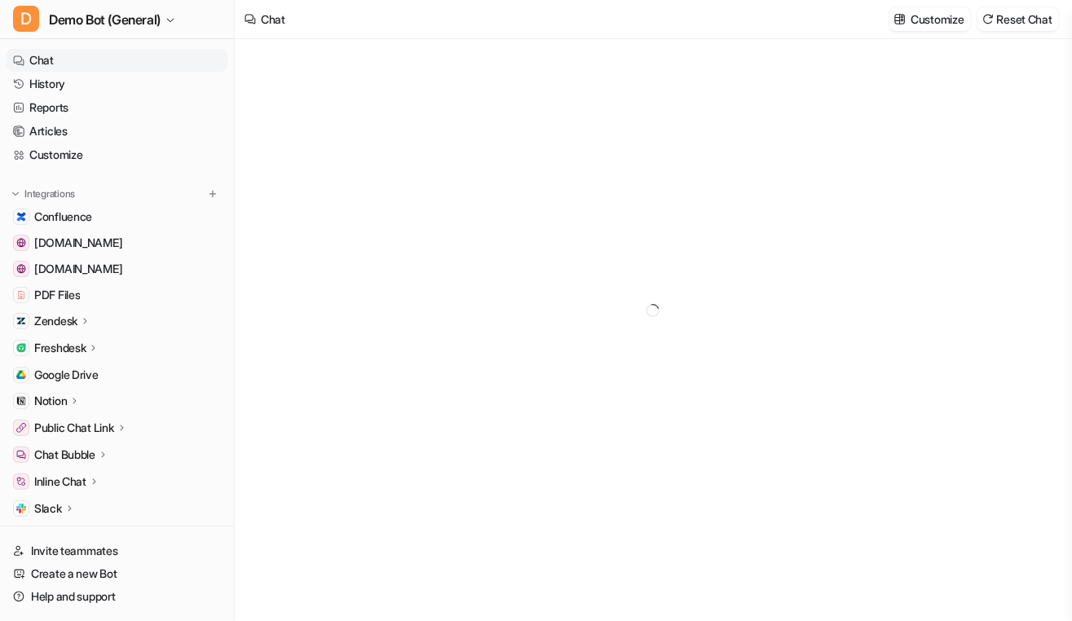
type textarea "**********"
